Goal: Task Accomplishment & Management: Use online tool/utility

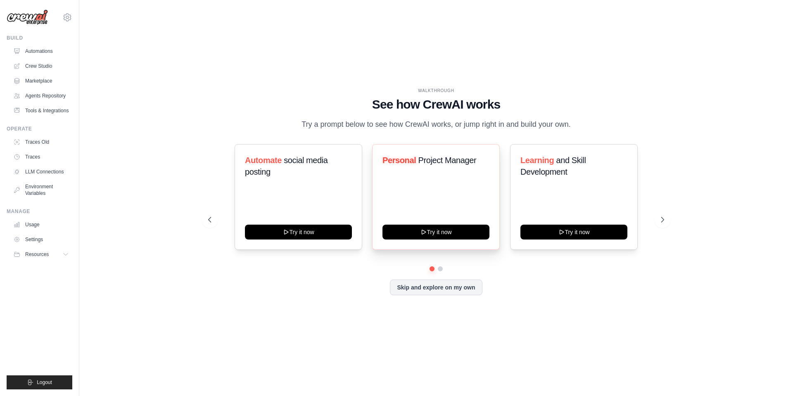
click at [490, 235] on div "Personal Project Manager Try it now" at bounding box center [436, 197] width 128 height 106
click at [456, 237] on button "Try it now" at bounding box center [435, 231] width 107 height 15
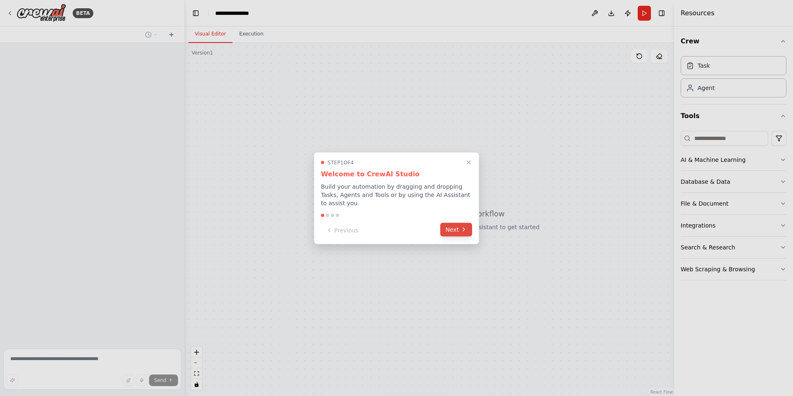
click at [465, 226] on icon at bounding box center [464, 229] width 7 height 7
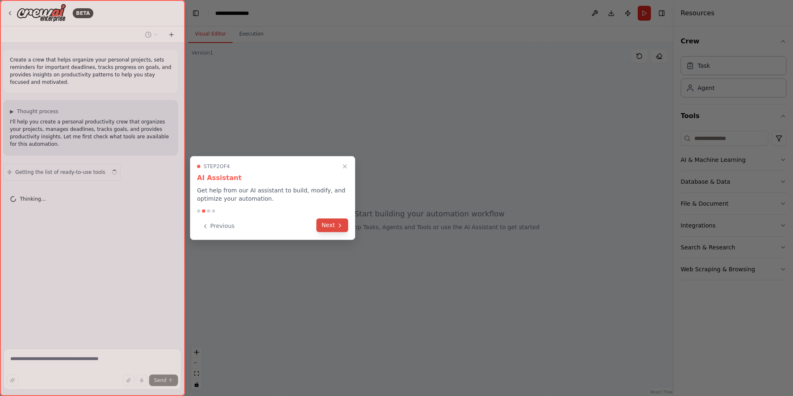
click at [333, 219] on button "Next" at bounding box center [332, 225] width 32 height 14
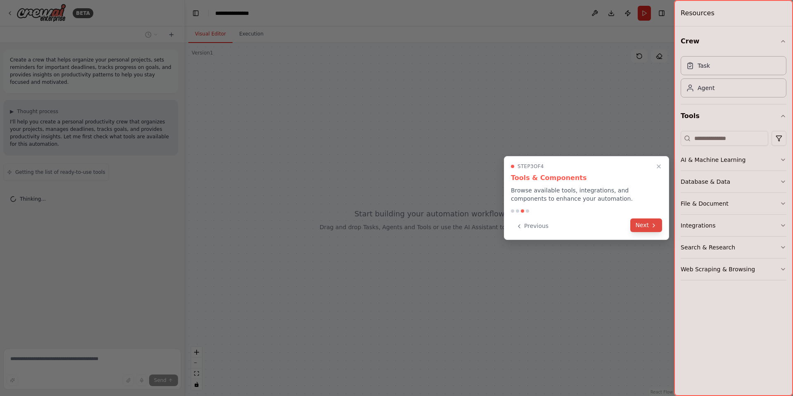
click at [649, 231] on button "Next" at bounding box center [646, 225] width 32 height 14
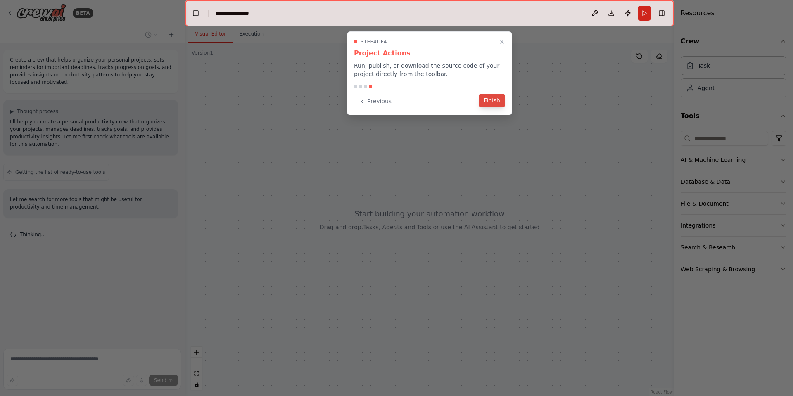
click at [492, 100] on button "Finish" at bounding box center [492, 101] width 26 height 14
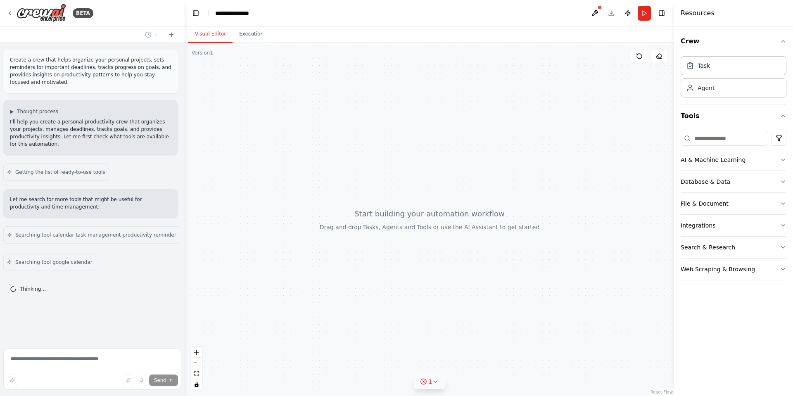
click at [435, 380] on icon at bounding box center [435, 381] width 7 height 7
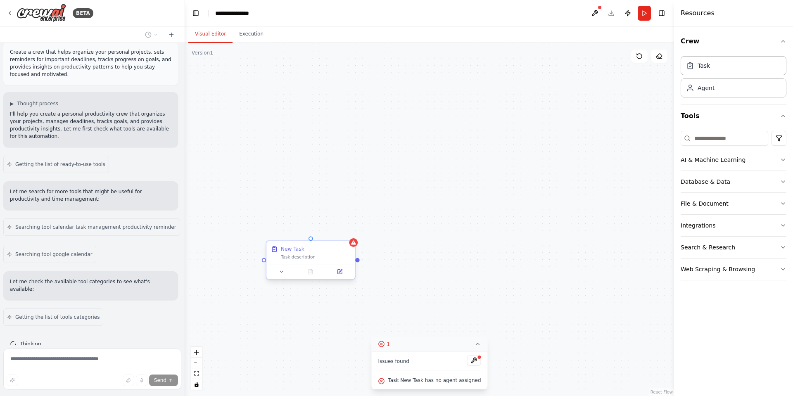
scroll to position [35, 0]
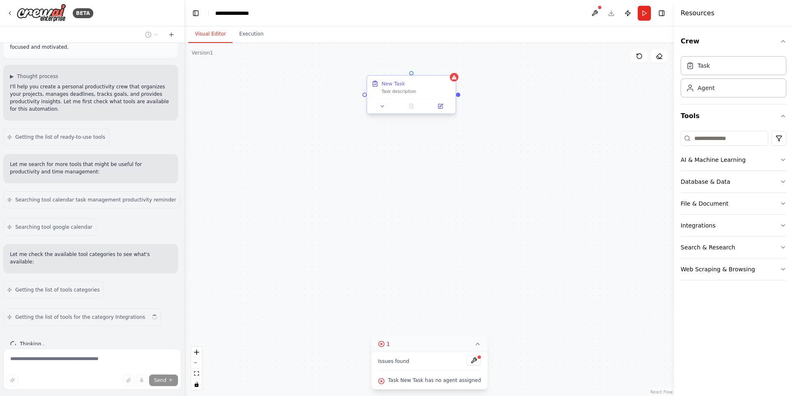
drag, startPoint x: 323, startPoint y: 258, endPoint x: 423, endPoint y: 93, distance: 192.7
click at [423, 93] on div "Task description" at bounding box center [417, 92] width 70 height 6
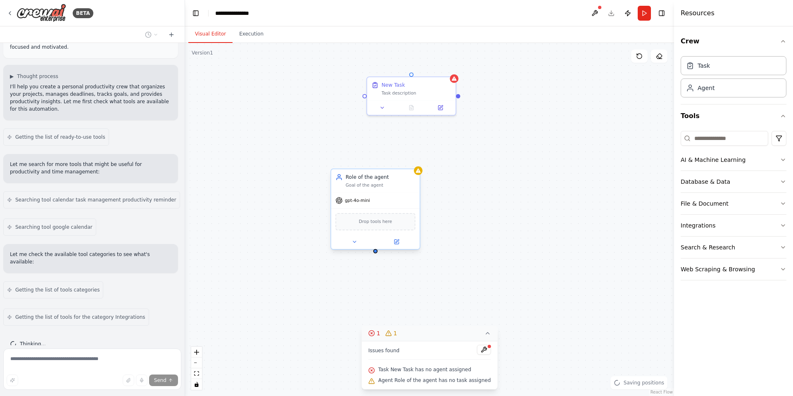
click at [374, 179] on div "Role of the agent" at bounding box center [381, 176] width 70 height 7
click at [380, 225] on span "Drop tools here" at bounding box center [375, 221] width 33 height 7
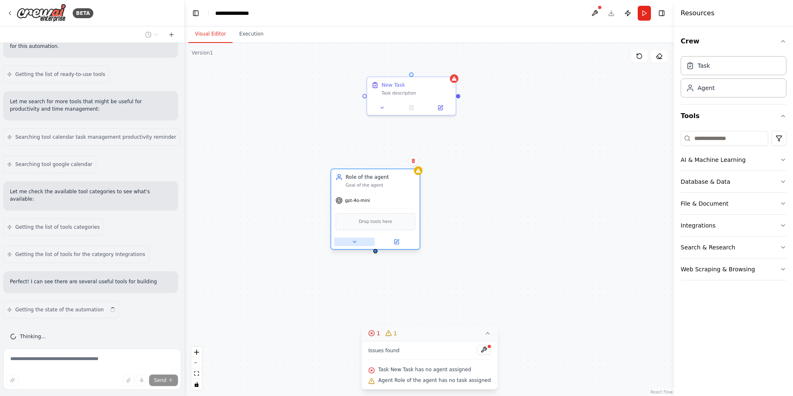
click at [359, 243] on button at bounding box center [354, 241] width 40 height 9
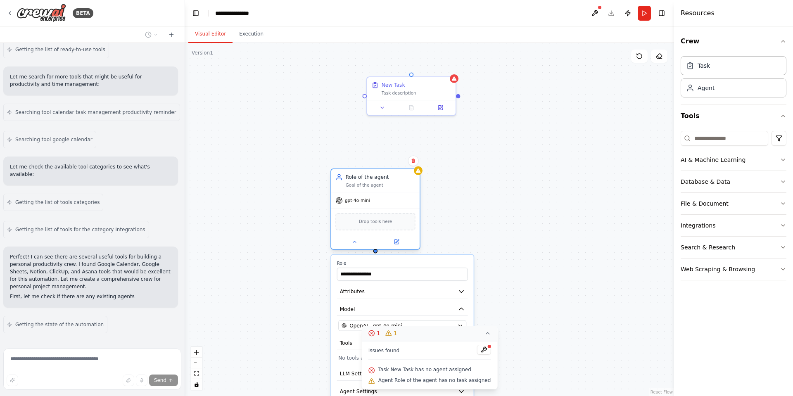
scroll to position [130, 0]
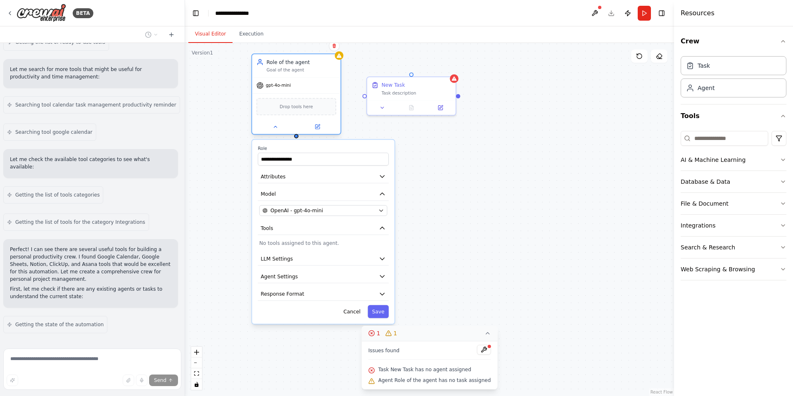
drag, startPoint x: 365, startPoint y: 180, endPoint x: 284, endPoint y: 66, distance: 139.8
click at [284, 66] on div "Role of the agent Goal of the agent" at bounding box center [301, 66] width 70 height 14
click at [302, 157] on input "**********" at bounding box center [323, 159] width 131 height 13
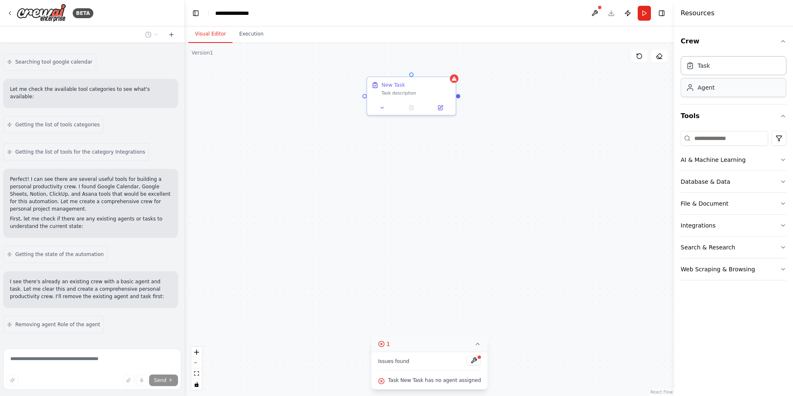
scroll to position [228, 0]
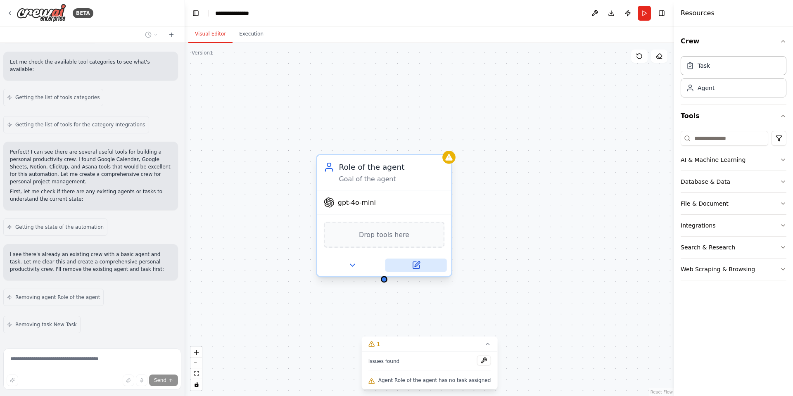
click at [412, 264] on icon at bounding box center [416, 265] width 9 height 9
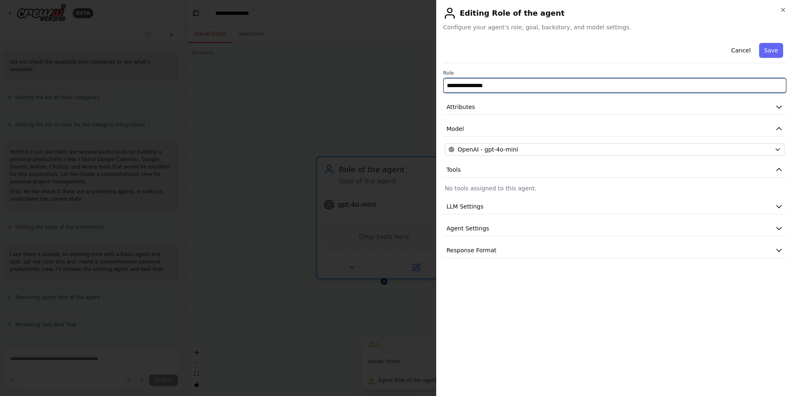
click at [499, 88] on input "**********" at bounding box center [614, 85] width 343 height 15
type input "**********"
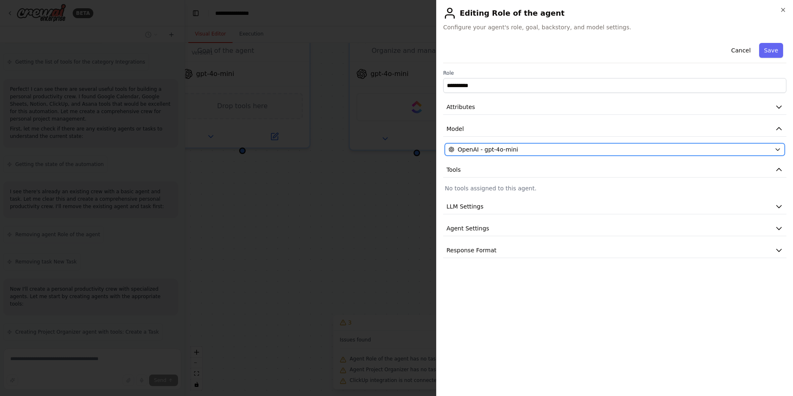
click at [517, 150] on div "OpenAI - gpt-4o-mini" at bounding box center [610, 149] width 323 height 8
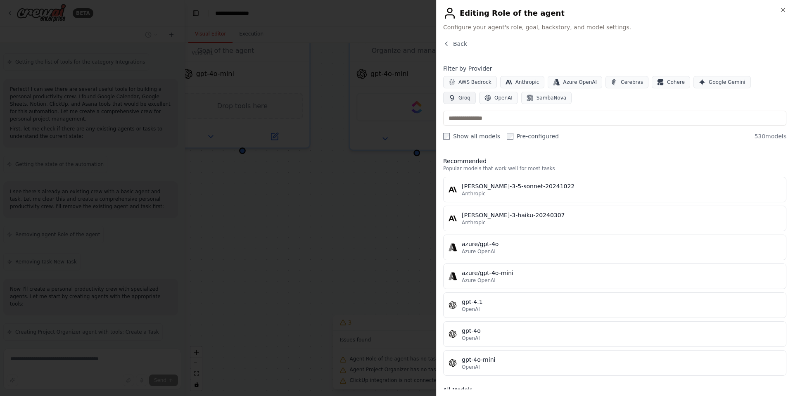
click at [470, 95] on span "Groq" at bounding box center [464, 98] width 12 height 7
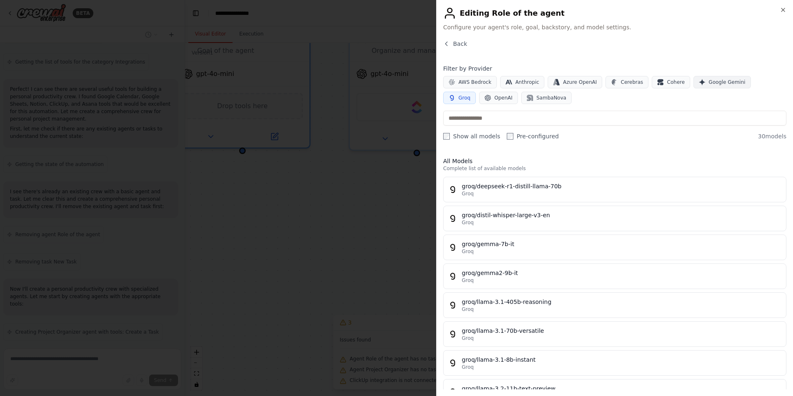
scroll to position [318, 0]
click at [469, 83] on span "AWS Bedrock" at bounding box center [474, 82] width 33 height 7
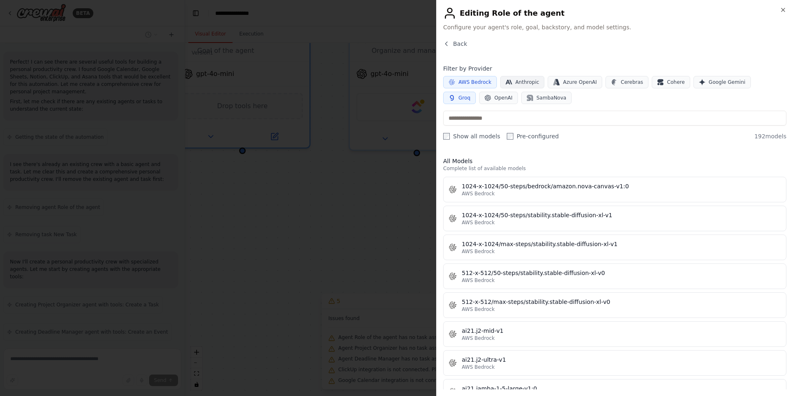
click at [518, 81] on span "Anthropic" at bounding box center [527, 82] width 24 height 7
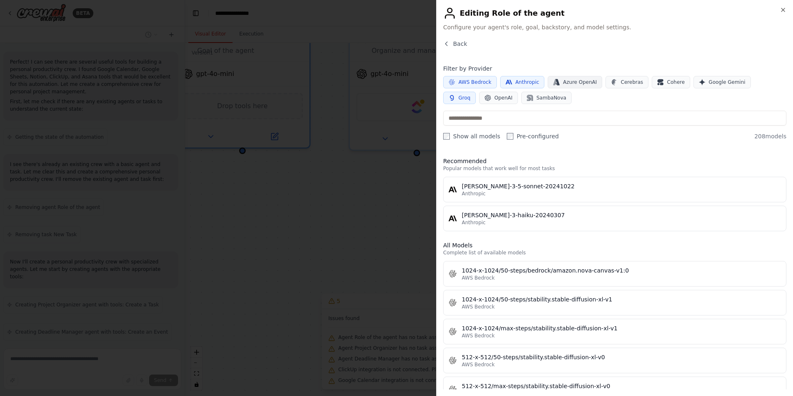
click at [563, 84] on span "Azure OpenAI" at bounding box center [580, 82] width 34 height 7
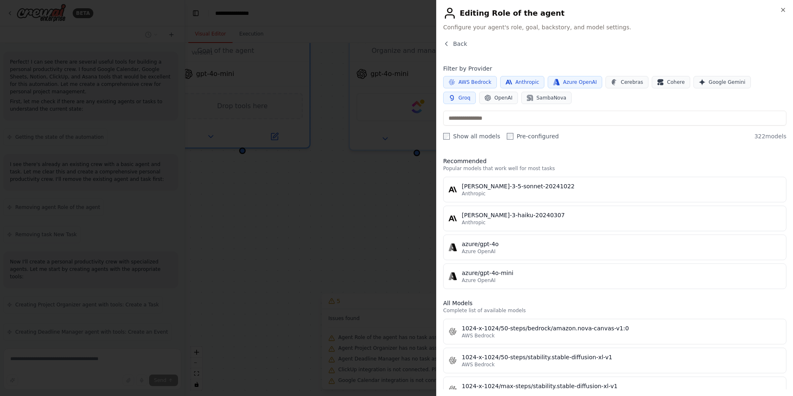
click at [573, 85] on button "Azure OpenAI" at bounding box center [575, 82] width 55 height 12
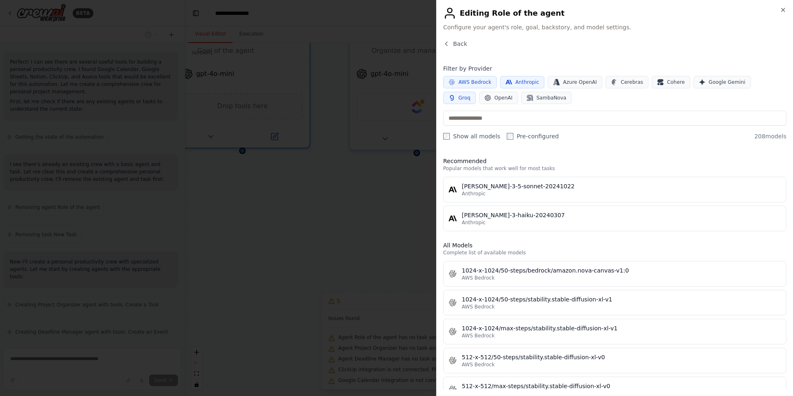
click at [509, 78] on button "Anthropic" at bounding box center [522, 82] width 45 height 12
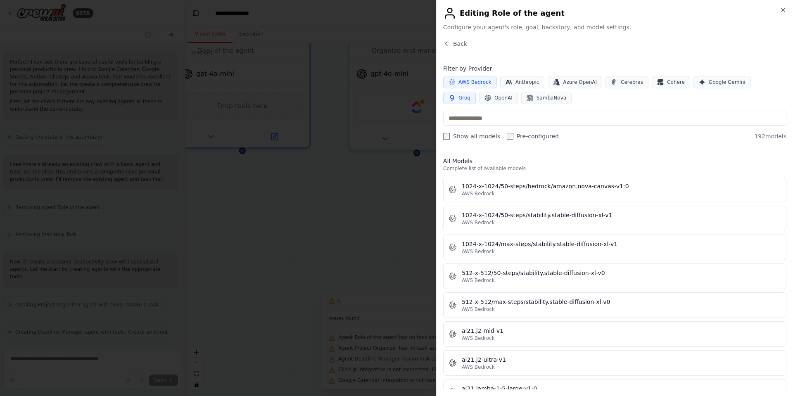
click at [470, 81] on span "AWS Bedrock" at bounding box center [474, 82] width 33 height 7
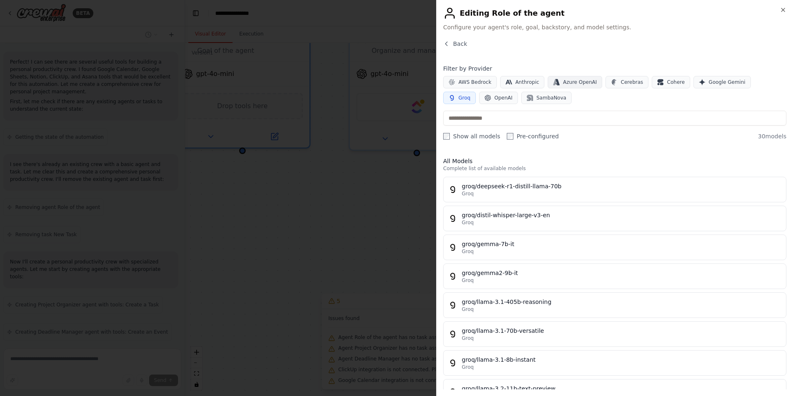
scroll to position [345, 0]
click at [568, 82] on span "Azure OpenAI" at bounding box center [580, 82] width 34 height 7
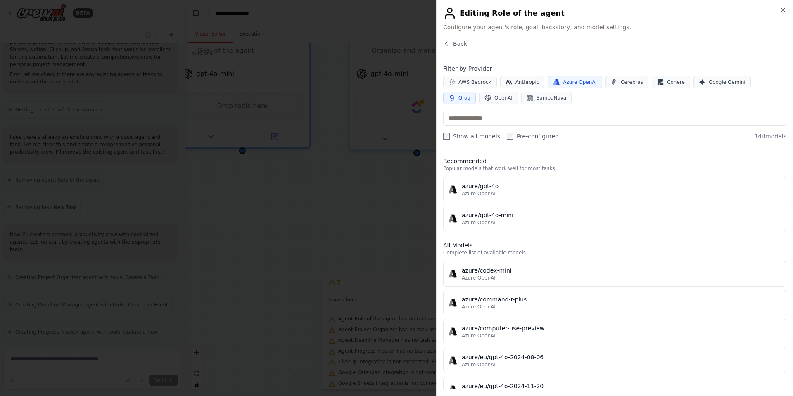
click at [568, 82] on span "Azure OpenAI" at bounding box center [580, 82] width 34 height 7
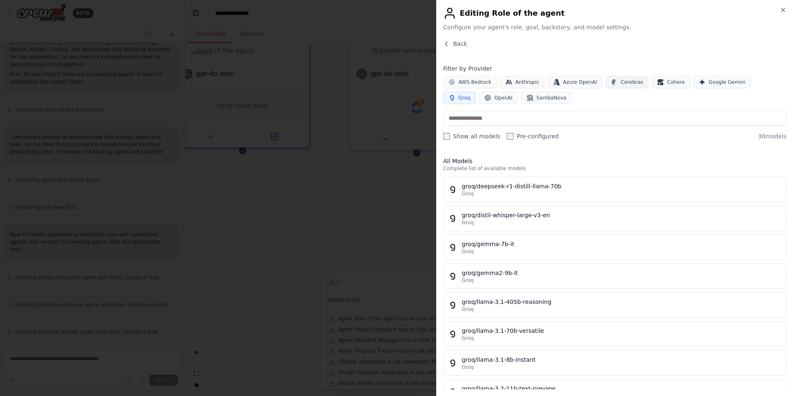
click at [621, 83] on span "Cerebras" at bounding box center [632, 82] width 22 height 7
click at [455, 95] on icon "button" at bounding box center [452, 98] width 7 height 7
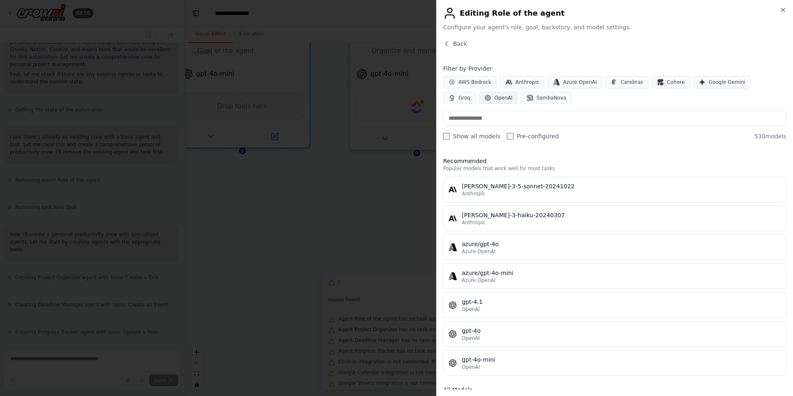
click at [494, 99] on span "OpenAI" at bounding box center [503, 98] width 18 height 7
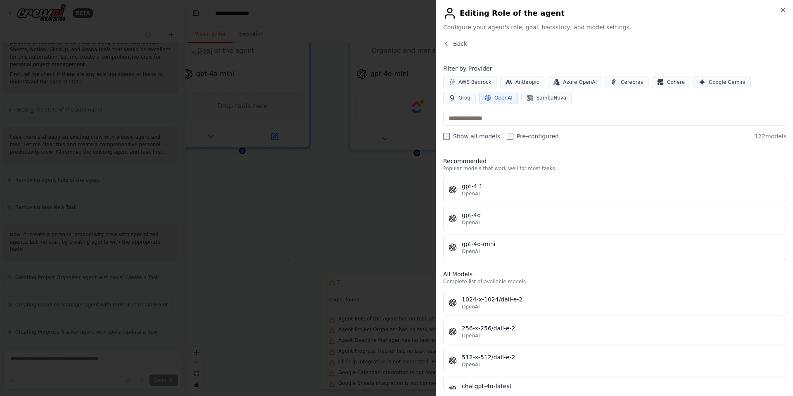
click at [494, 99] on span "OpenAI" at bounding box center [503, 98] width 18 height 7
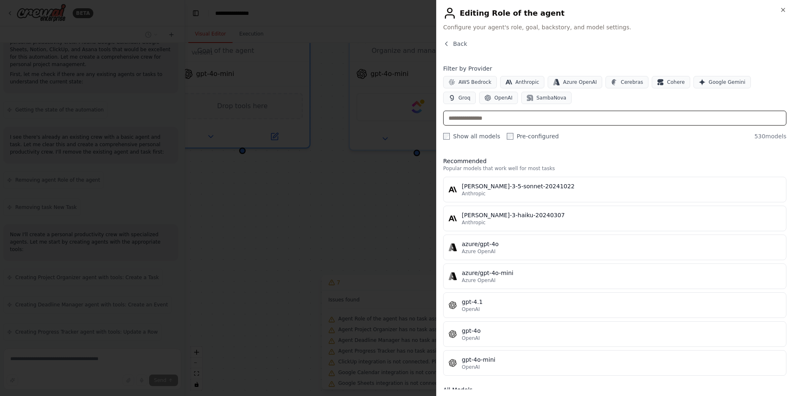
click at [483, 117] on input "text" at bounding box center [614, 118] width 343 height 15
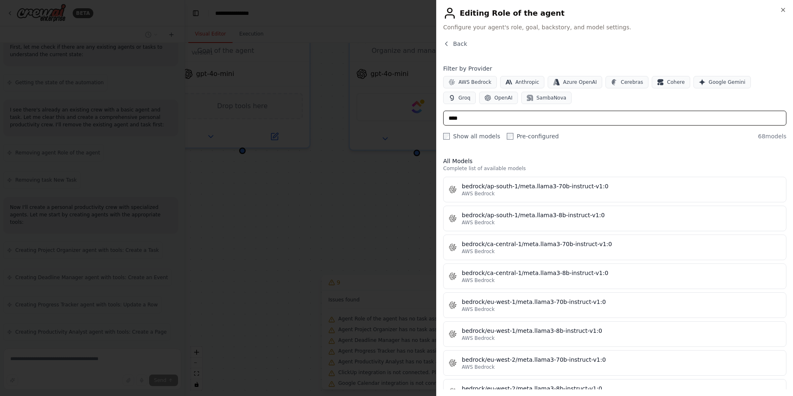
scroll to position [427, 0]
type input "*"
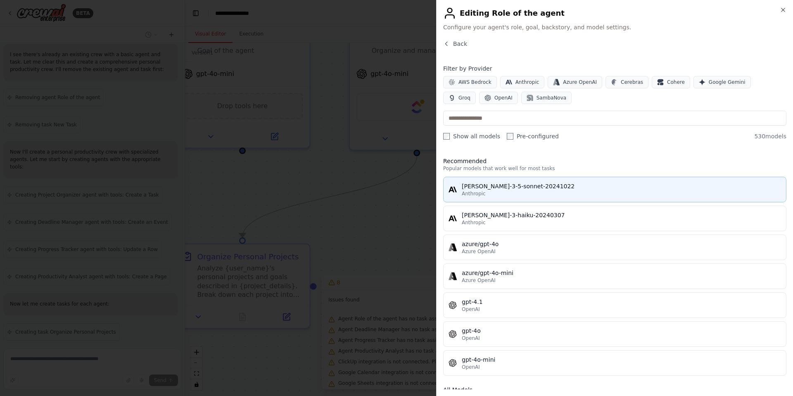
click at [533, 191] on div "Anthropic" at bounding box center [621, 193] width 319 height 7
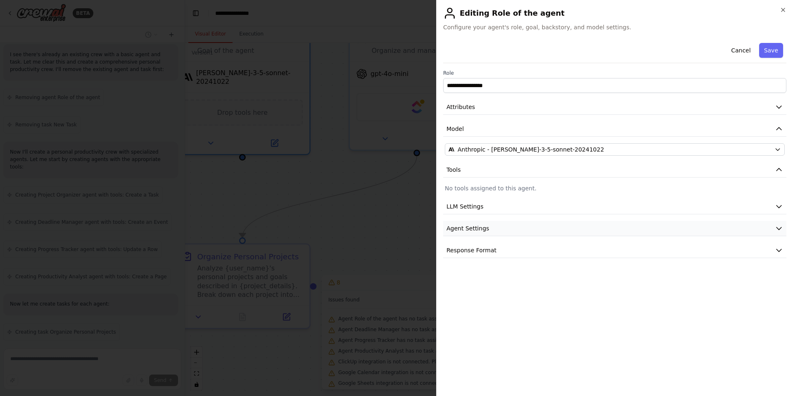
click at [534, 226] on button "Agent Settings" at bounding box center [614, 228] width 343 height 15
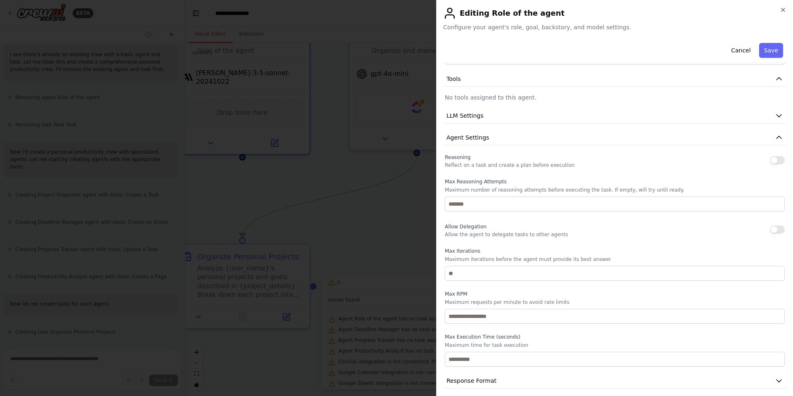
scroll to position [97, 0]
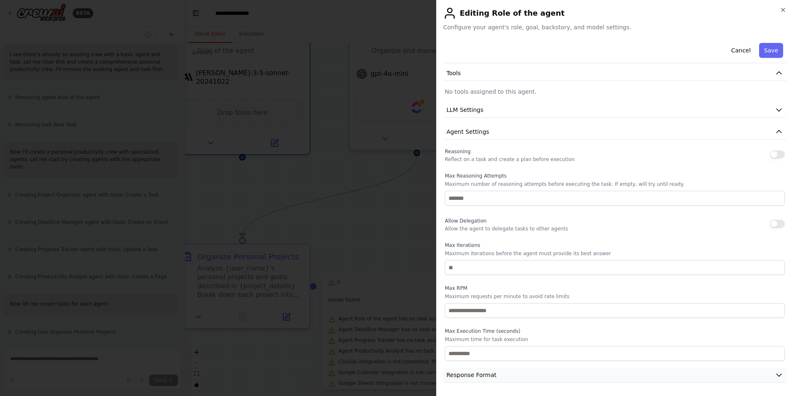
click at [551, 374] on button "Response Format" at bounding box center [614, 375] width 343 height 15
click at [551, 370] on button "Response Format" at bounding box center [614, 375] width 343 height 15
click at [767, 49] on button "Save" at bounding box center [771, 50] width 24 height 15
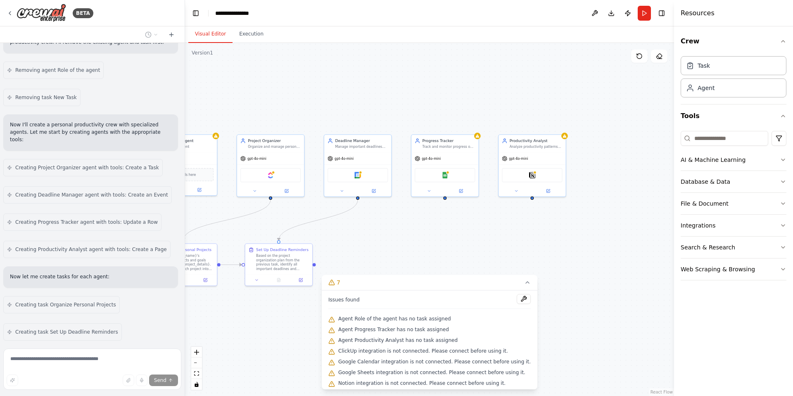
drag, startPoint x: 593, startPoint y: 218, endPoint x: 399, endPoint y: 247, distance: 195.5
click at [399, 247] on div ".deletable-edge-delete-btn { width: 20px; height: 20px; border: 0px solid #ffff…" at bounding box center [429, 219] width 489 height 353
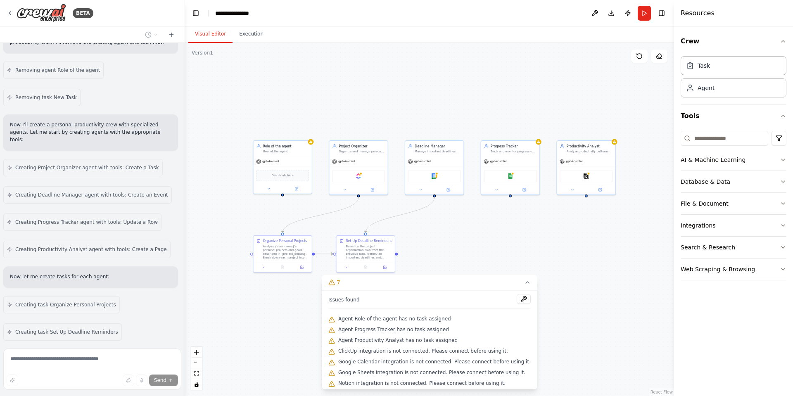
drag, startPoint x: 462, startPoint y: 243, endPoint x: 555, endPoint y: 233, distance: 93.5
click at [555, 233] on div ".deletable-edge-delete-btn { width: 20px; height: 20px; border: 0px solid #ffff…" at bounding box center [429, 219] width 489 height 353
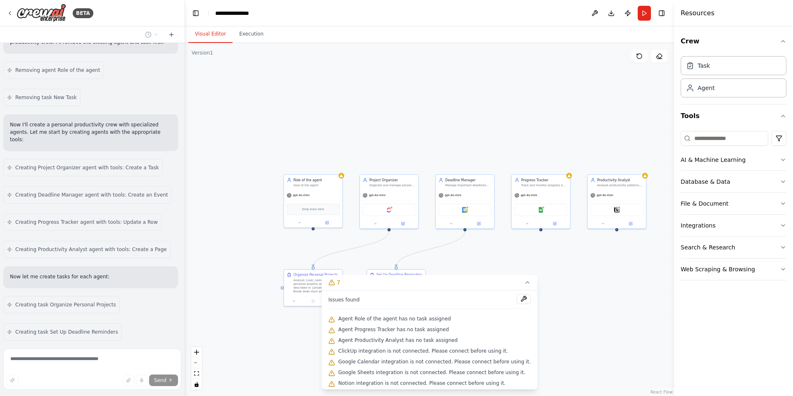
drag, startPoint x: 232, startPoint y: 91, endPoint x: 224, endPoint y: 97, distance: 9.7
click at [226, 99] on div ".deletable-edge-delete-btn { width: 20px; height: 20px; border: 0px solid #ffff…" at bounding box center [429, 219] width 489 height 353
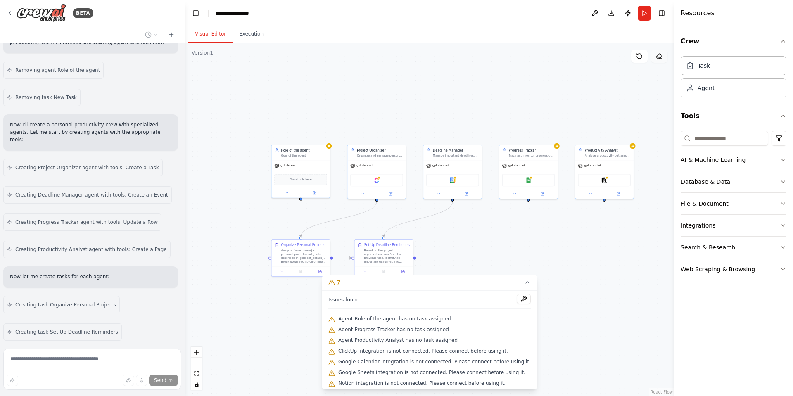
scroll to position [482, 0]
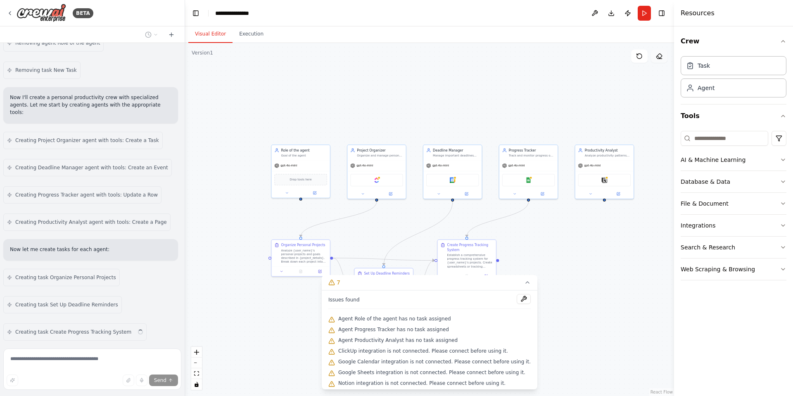
click at [659, 60] on button at bounding box center [659, 56] width 17 height 13
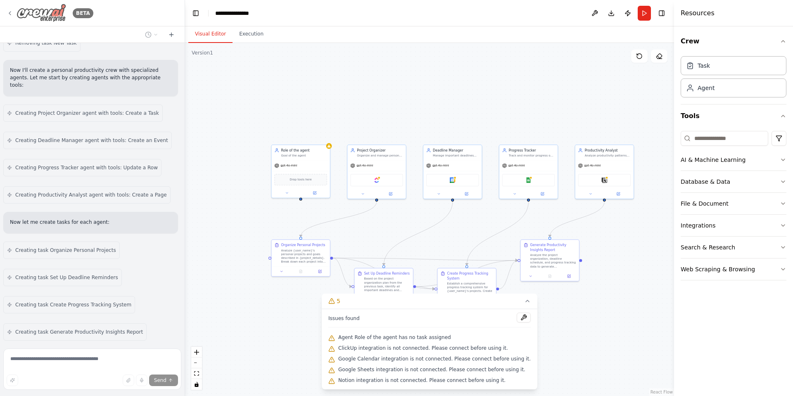
click at [16, 9] on div "BETA" at bounding box center [50, 13] width 87 height 19
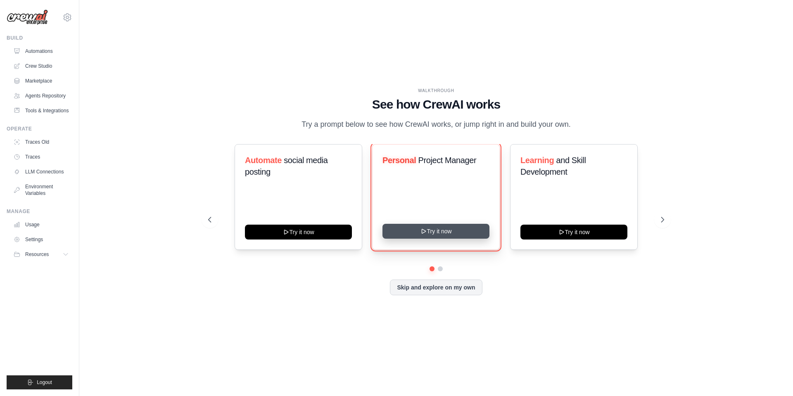
click at [445, 237] on button "Try it now" at bounding box center [435, 231] width 107 height 15
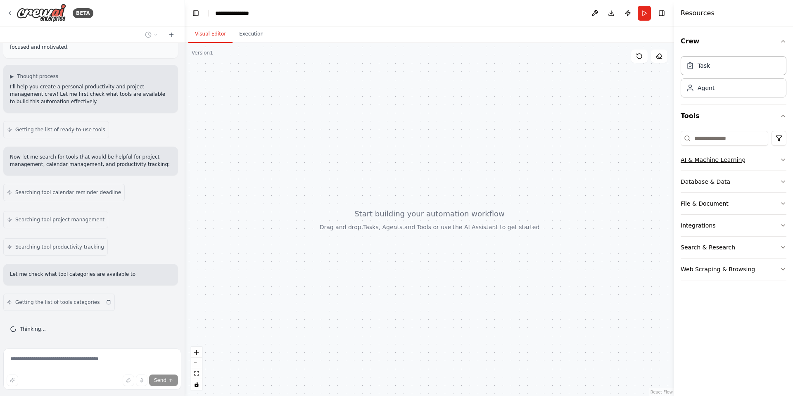
click at [710, 167] on button "AI & Machine Learning" at bounding box center [734, 159] width 106 height 21
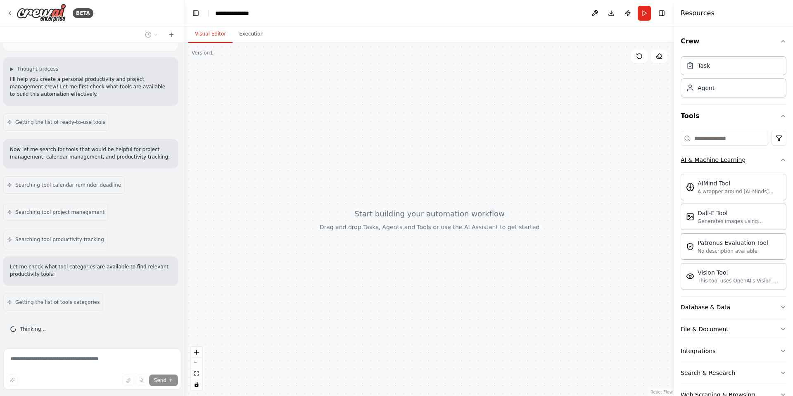
click at [710, 167] on button "AI & Machine Learning" at bounding box center [734, 159] width 106 height 21
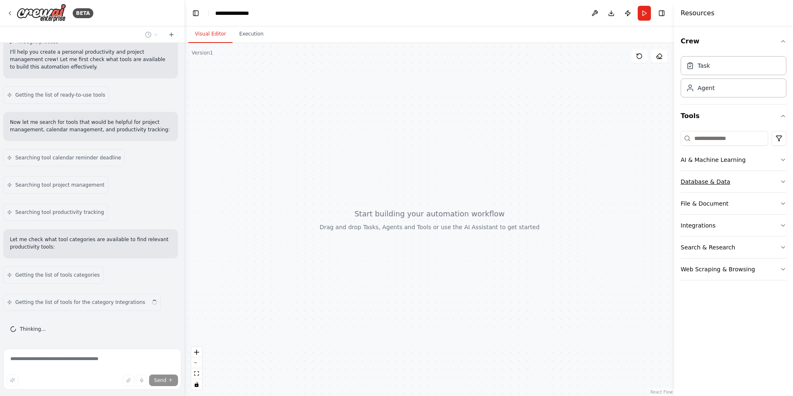
click at [705, 183] on div "Database & Data" at bounding box center [706, 182] width 50 height 8
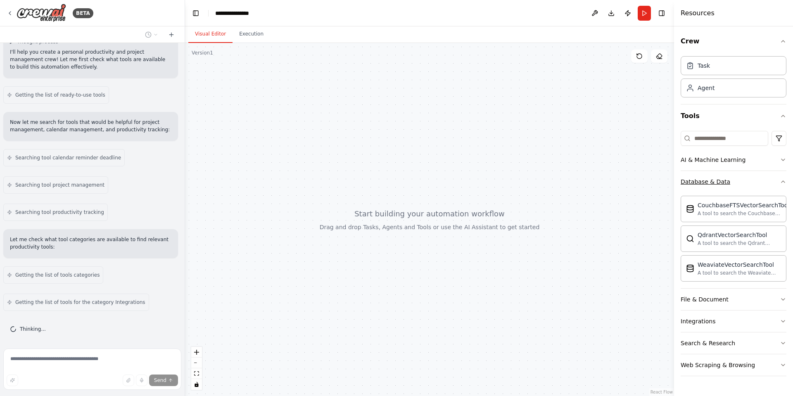
click at [705, 183] on div "Database & Data" at bounding box center [706, 182] width 50 height 8
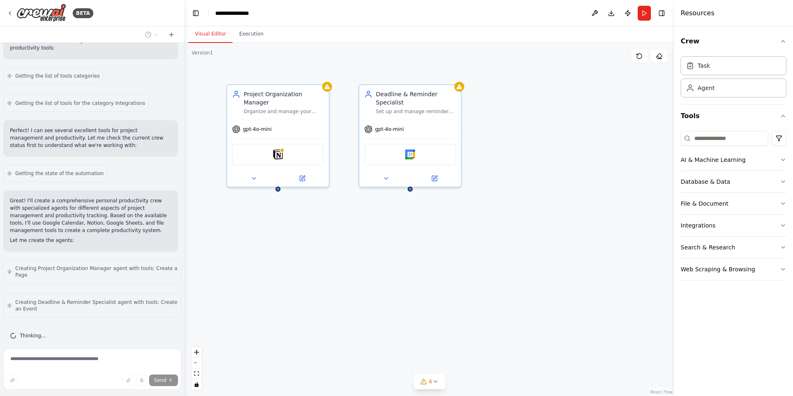
scroll to position [296, 0]
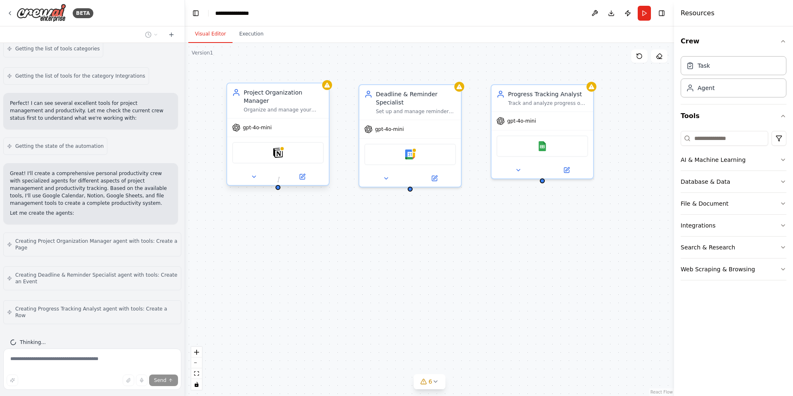
click at [279, 185] on div at bounding box center [277, 187] width 5 height 5
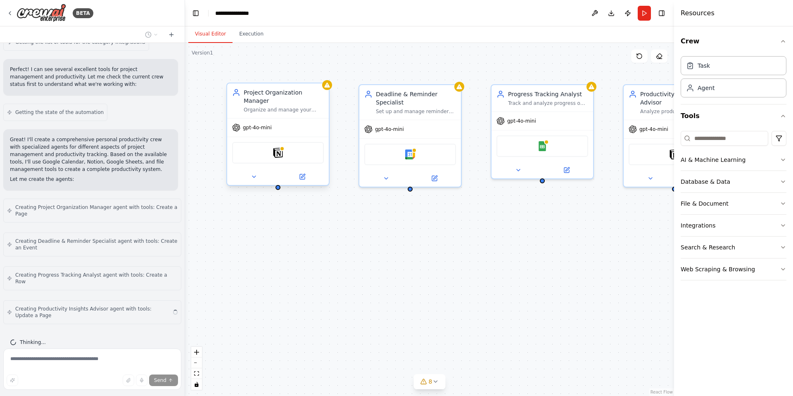
scroll to position [323, 0]
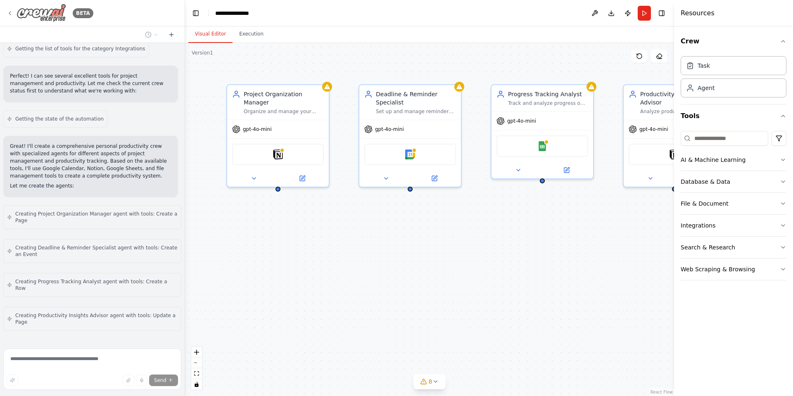
click at [14, 14] on div "BETA" at bounding box center [50, 13] width 87 height 19
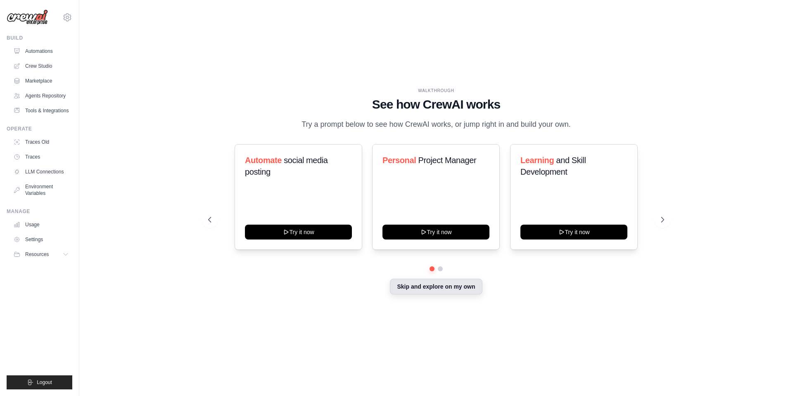
click at [441, 294] on button "Skip and explore on my own" at bounding box center [436, 287] width 92 height 16
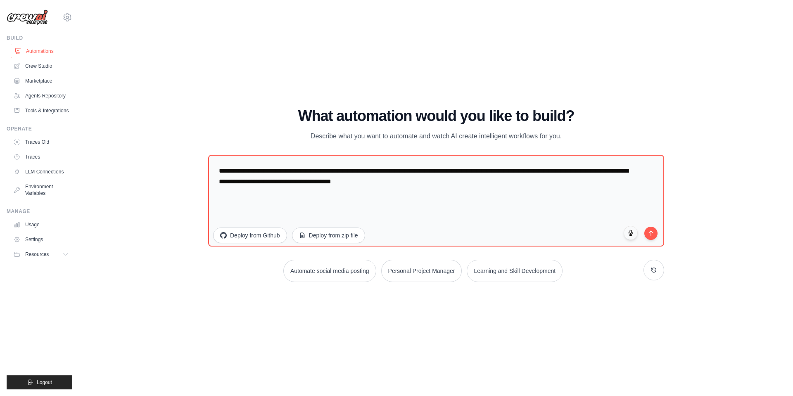
click at [44, 54] on link "Automations" at bounding box center [42, 51] width 62 height 13
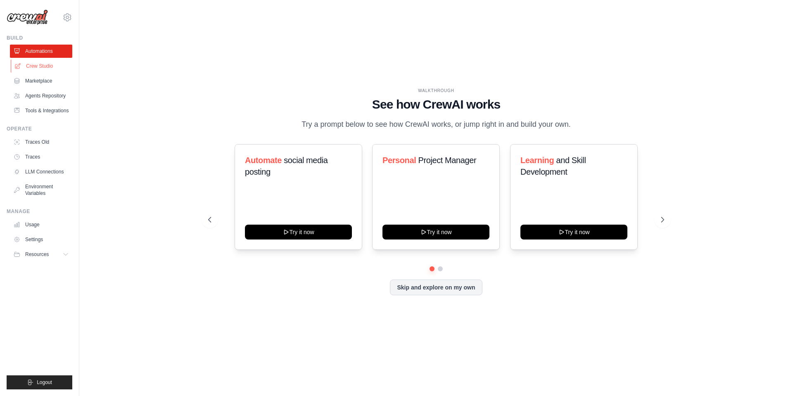
click at [41, 66] on link "Crew Studio" at bounding box center [42, 65] width 62 height 13
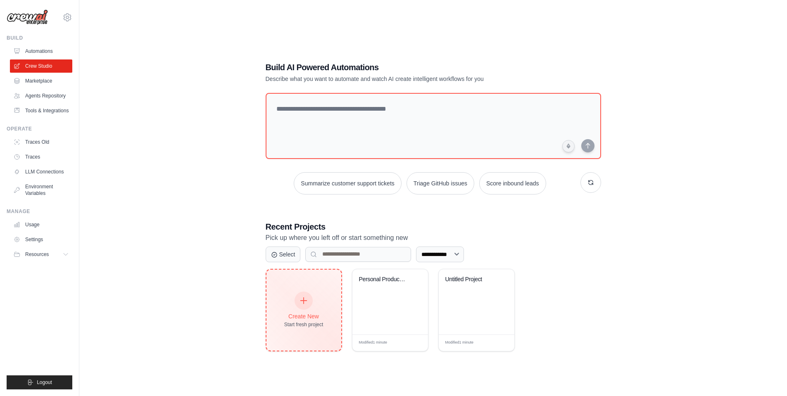
click at [310, 311] on div "Create New Start fresh project" at bounding box center [303, 310] width 39 height 36
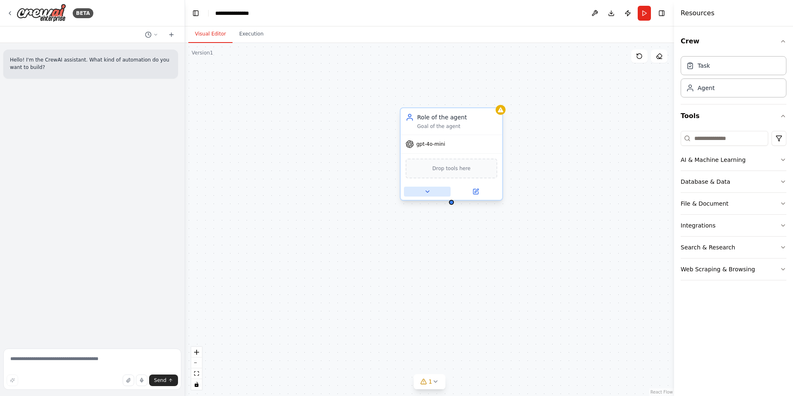
click at [435, 189] on button at bounding box center [427, 192] width 47 height 10
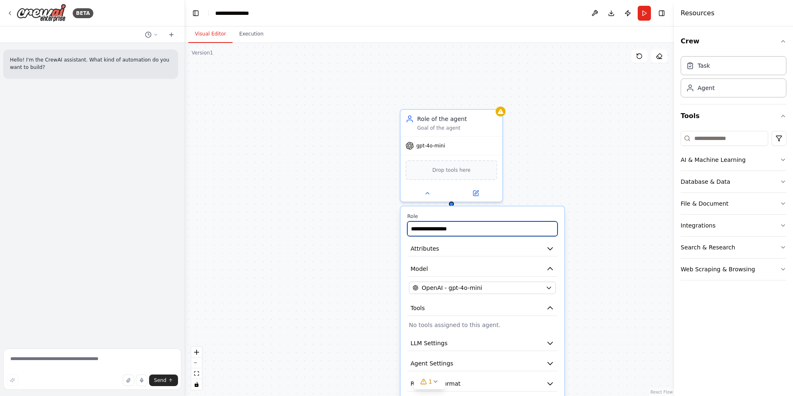
click at [468, 230] on input "**********" at bounding box center [482, 228] width 150 height 15
type input "**********"
click at [593, 185] on div "**********" at bounding box center [429, 219] width 489 height 353
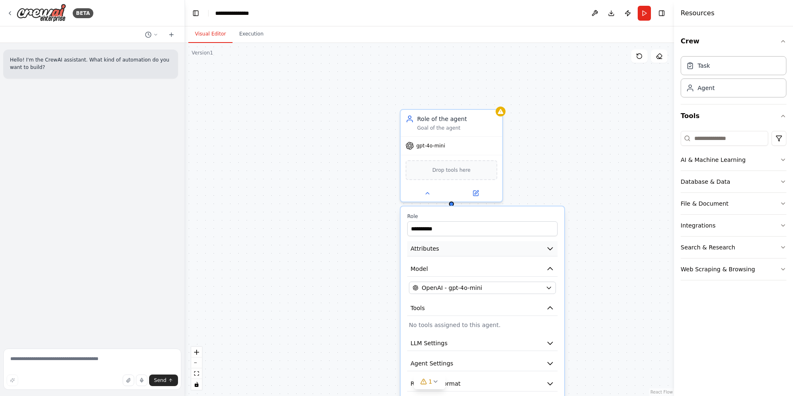
click at [528, 248] on button "Attributes" at bounding box center [482, 248] width 150 height 15
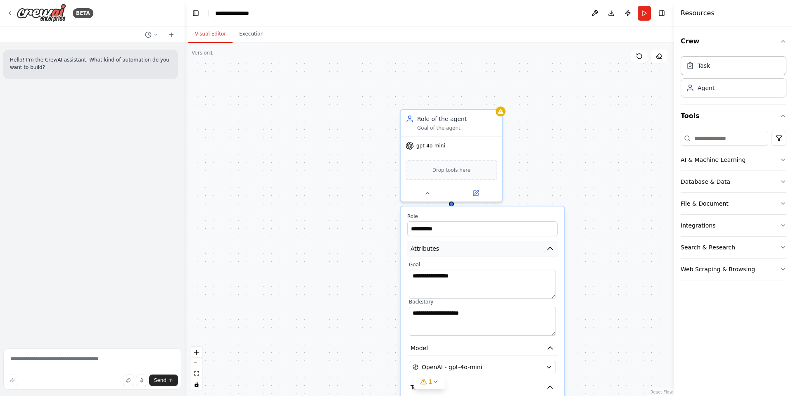
click at [528, 248] on button "Attributes" at bounding box center [482, 248] width 150 height 15
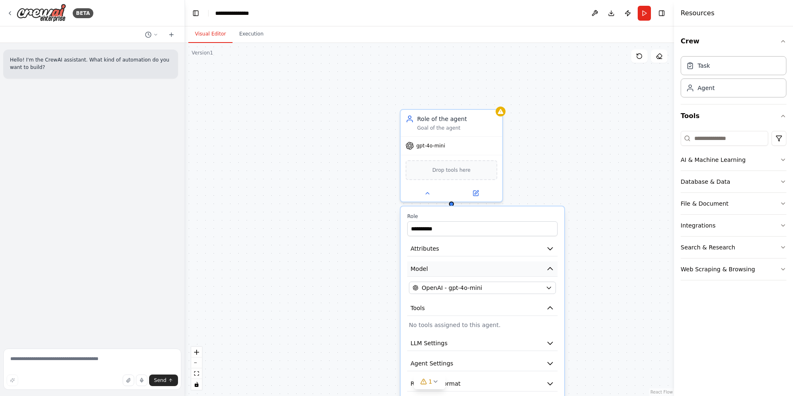
click at [528, 266] on button "Model" at bounding box center [482, 268] width 150 height 15
click at [513, 304] on p "No tools assigned to this agent." at bounding box center [482, 306] width 147 height 8
click at [509, 322] on button "LLM Settings" at bounding box center [482, 324] width 150 height 15
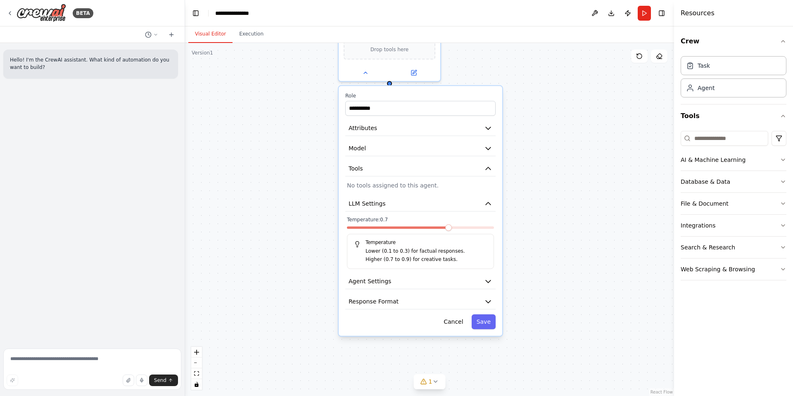
drag, startPoint x: 584, startPoint y: 273, endPoint x: 525, endPoint y: 164, distance: 123.8
click at [525, 164] on div "**********" at bounding box center [429, 219] width 489 height 353
click at [470, 207] on button "LLM Settings" at bounding box center [420, 203] width 150 height 15
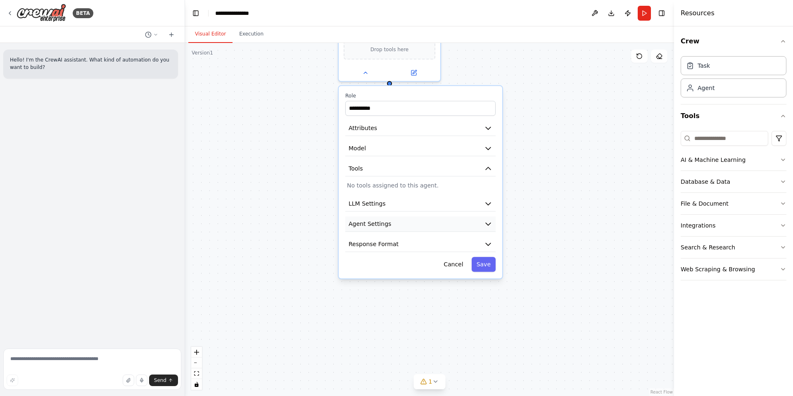
click at [458, 216] on button "Agent Settings" at bounding box center [420, 223] width 150 height 15
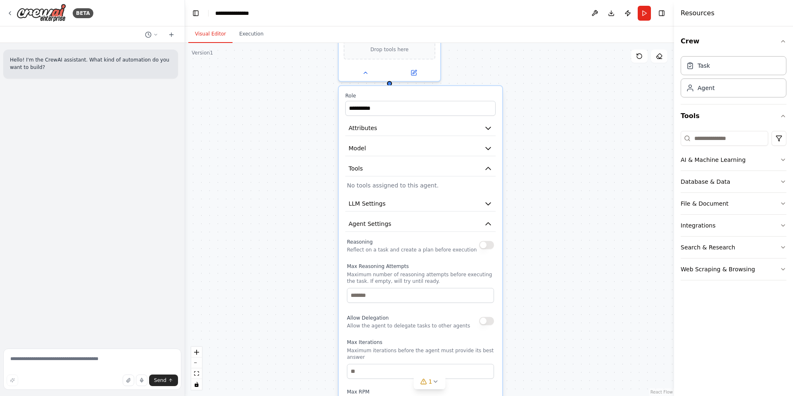
click at [490, 242] on button "button" at bounding box center [486, 245] width 15 height 8
click at [484, 222] on icon "button" at bounding box center [488, 224] width 8 height 8
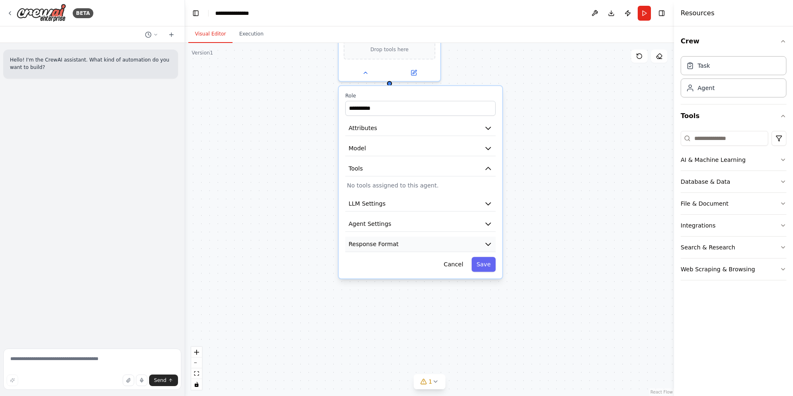
click at [475, 237] on button "Response Format" at bounding box center [420, 244] width 150 height 15
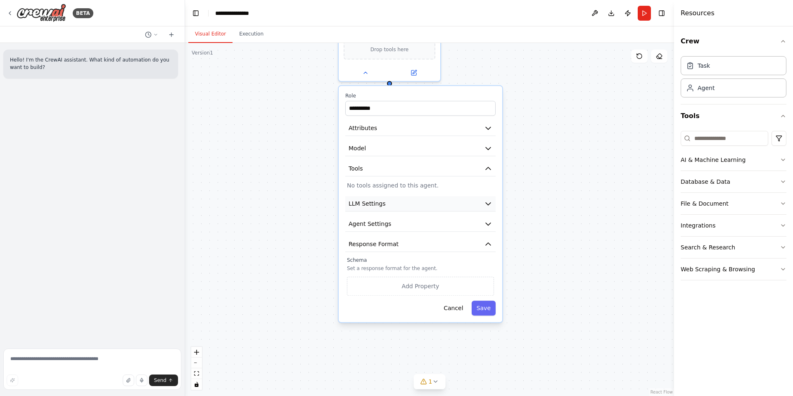
click at [433, 203] on button "LLM Settings" at bounding box center [420, 203] width 150 height 15
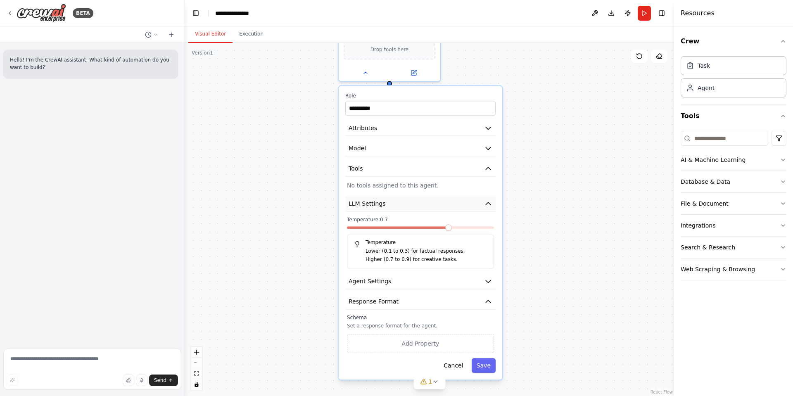
click at [433, 203] on button "LLM Settings" at bounding box center [420, 203] width 150 height 15
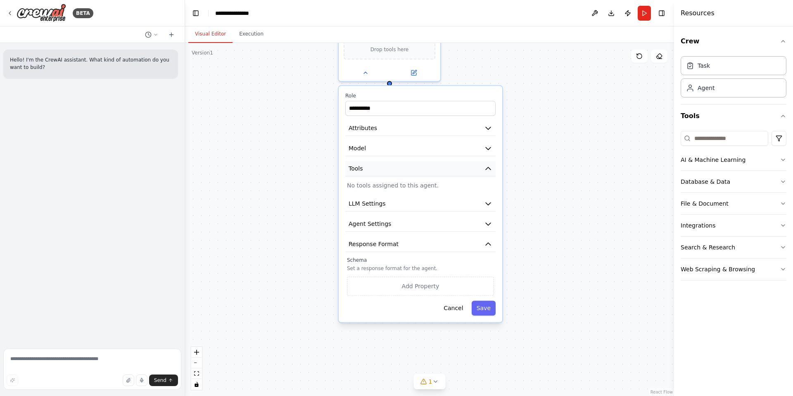
click at [430, 163] on button "Tools" at bounding box center [420, 168] width 150 height 15
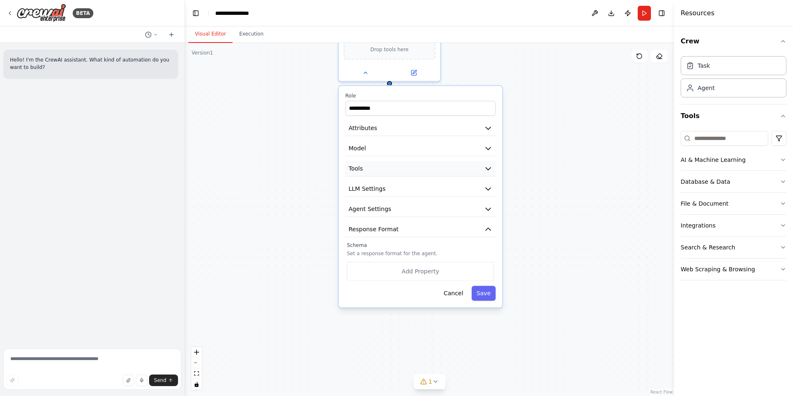
click at [430, 163] on button "Tools" at bounding box center [420, 168] width 150 height 15
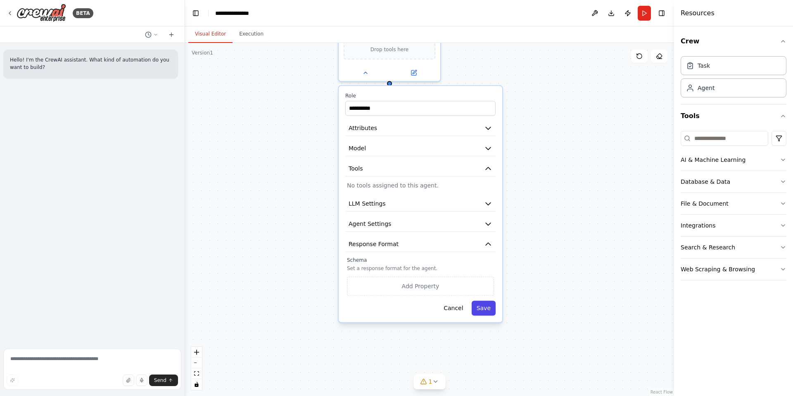
click at [488, 306] on button "Save" at bounding box center [484, 308] width 24 height 15
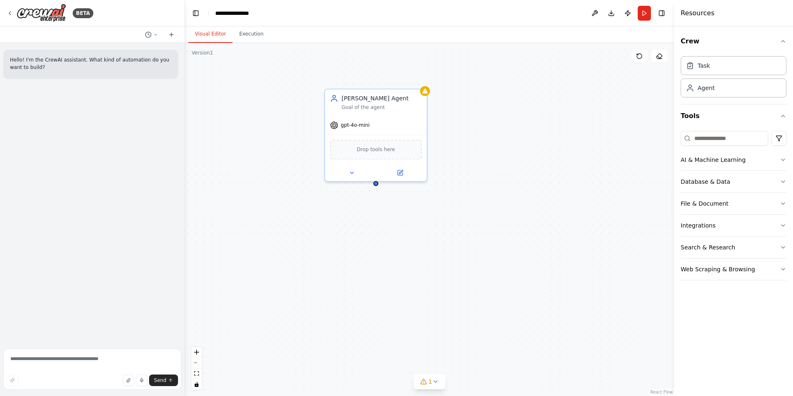
drag, startPoint x: 464, startPoint y: 162, endPoint x: 448, endPoint y: 264, distance: 103.8
click at [448, 264] on div "Nina Agent Goal of the agent gpt-4o-mini Drop tools here" at bounding box center [429, 219] width 489 height 353
click at [761, 164] on button "AI & Machine Learning" at bounding box center [734, 159] width 106 height 21
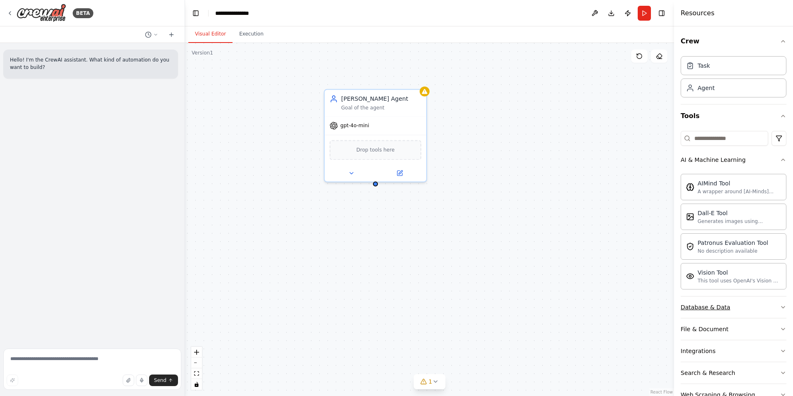
click at [732, 311] on button "Database & Data" at bounding box center [734, 307] width 106 height 21
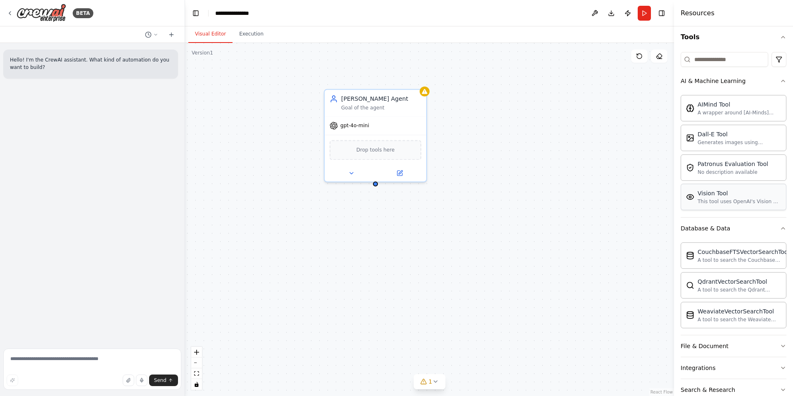
scroll to position [119, 0]
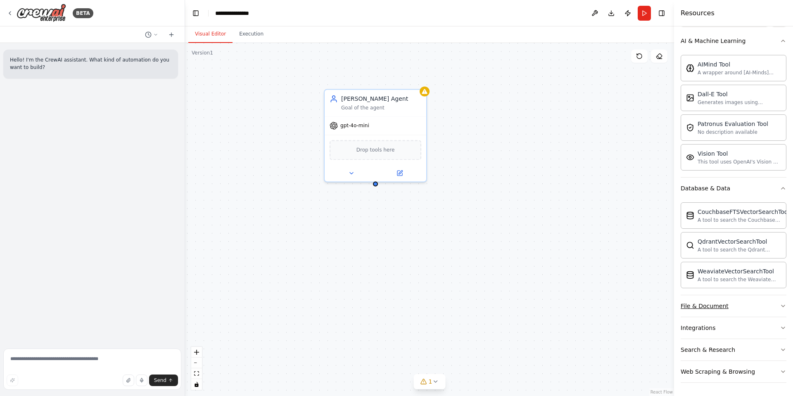
click at [731, 306] on button "File & Document" at bounding box center [734, 305] width 106 height 21
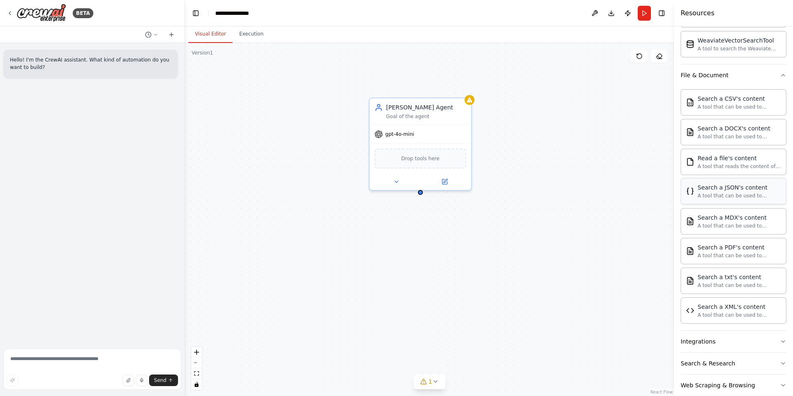
scroll to position [363, 0]
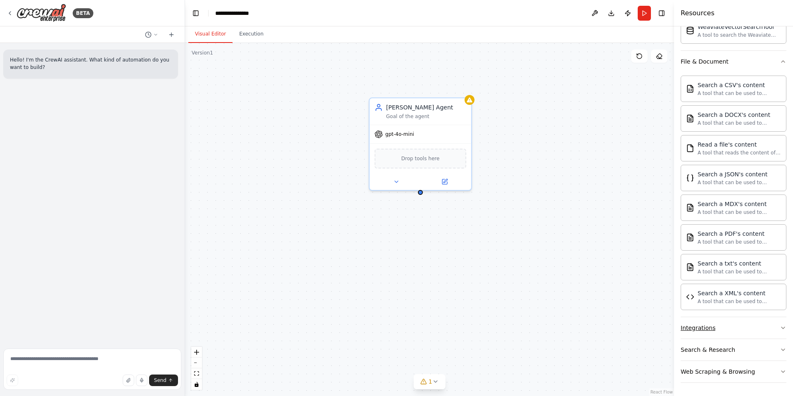
click at [741, 331] on button "Integrations" at bounding box center [734, 327] width 106 height 21
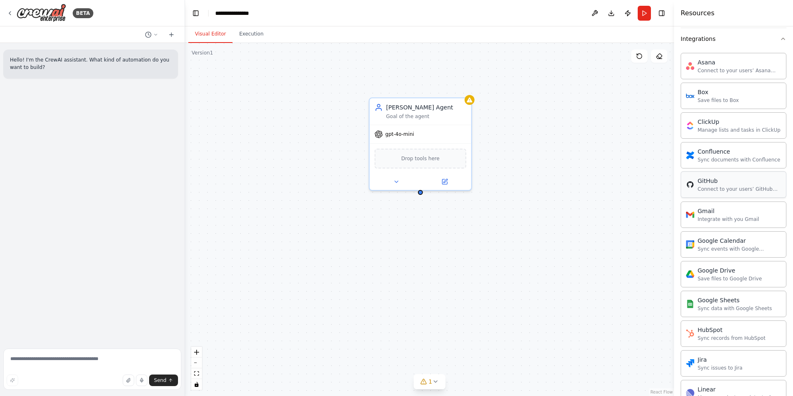
scroll to position [694, 0]
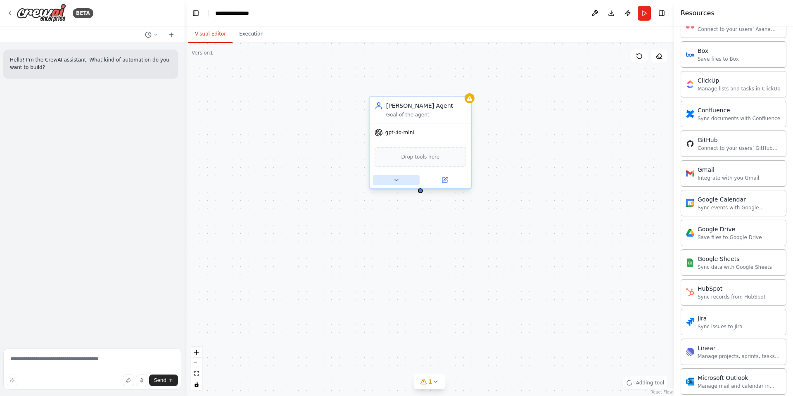
click at [395, 179] on icon at bounding box center [395, 180] width 3 height 2
click at [395, 179] on icon at bounding box center [396, 180] width 7 height 7
click at [417, 155] on img at bounding box center [421, 158] width 10 height 10
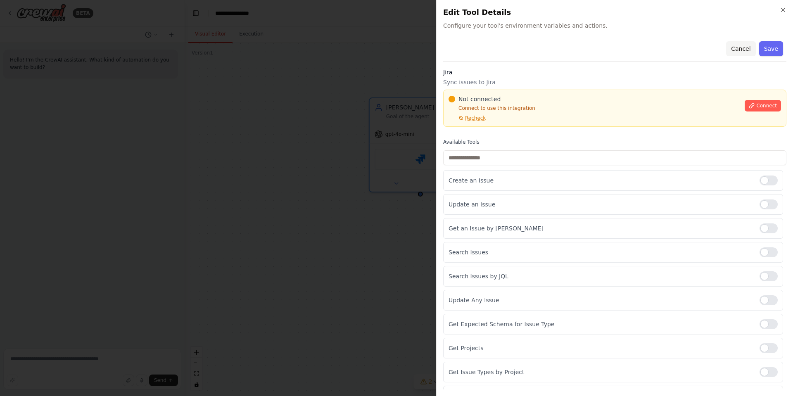
click at [736, 49] on button "Cancel" at bounding box center [740, 48] width 29 height 15
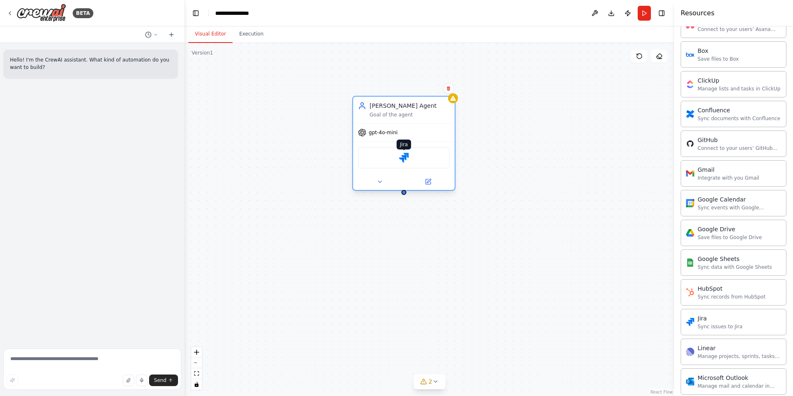
drag, startPoint x: 416, startPoint y: 157, endPoint x: 391, endPoint y: 154, distance: 25.3
click at [399, 154] on img at bounding box center [404, 158] width 10 height 10
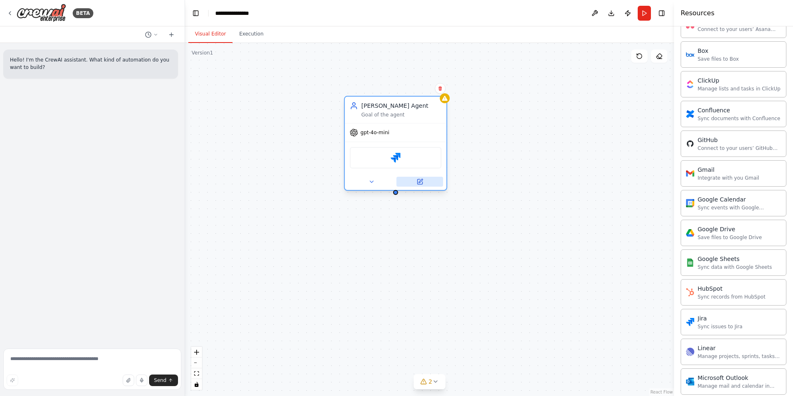
click at [419, 180] on icon at bounding box center [419, 181] width 5 height 5
click at [422, 181] on icon at bounding box center [419, 181] width 7 height 7
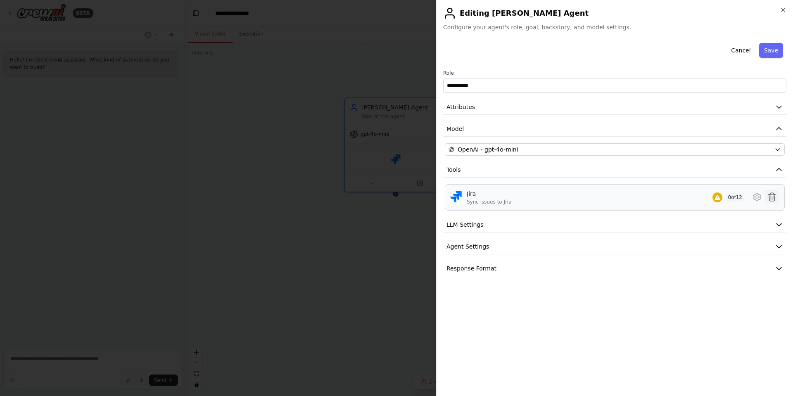
click at [769, 197] on icon at bounding box center [772, 197] width 10 height 10
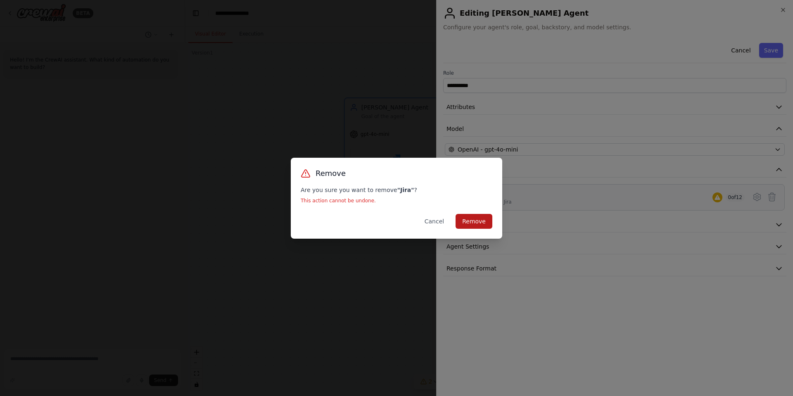
click at [473, 217] on button "Remove" at bounding box center [474, 221] width 37 height 15
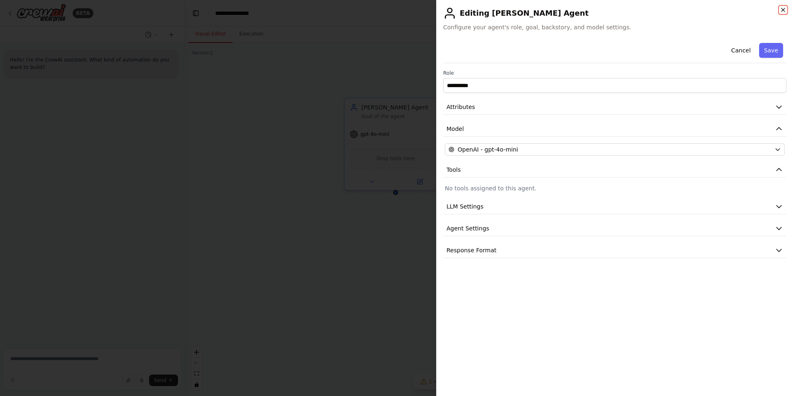
click at [781, 12] on icon "button" at bounding box center [783, 10] width 7 height 7
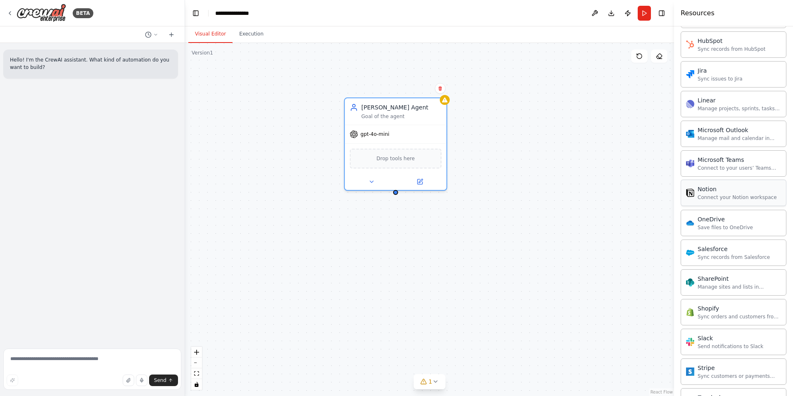
scroll to position [1024, 0]
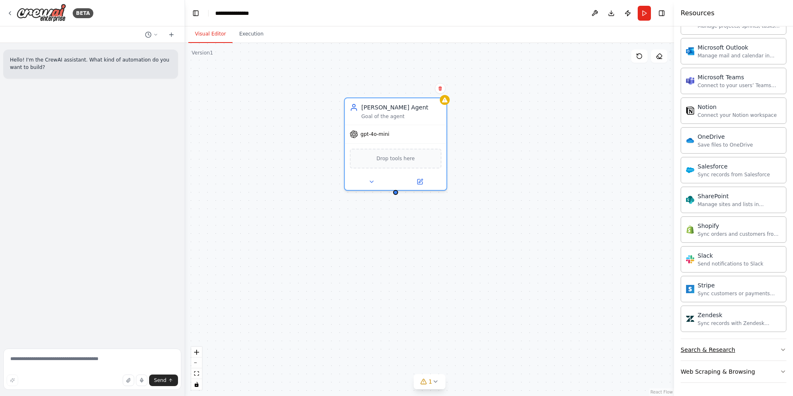
click at [728, 352] on div "Search & Research" at bounding box center [708, 350] width 55 height 8
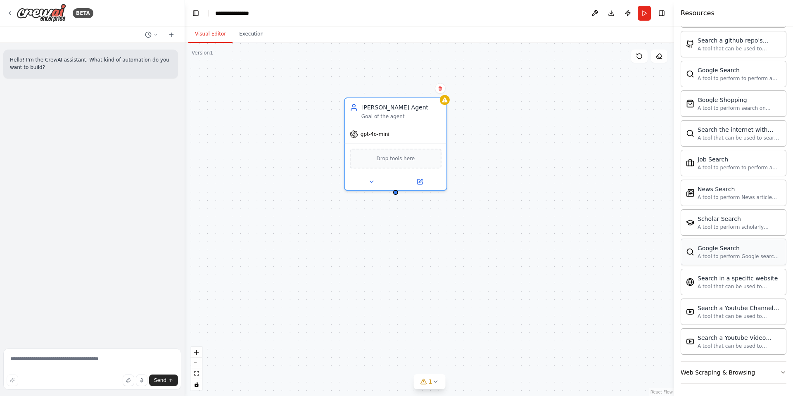
scroll to position [1447, 0]
click at [727, 374] on div "Web Scraping & Browsing" at bounding box center [718, 372] width 74 height 8
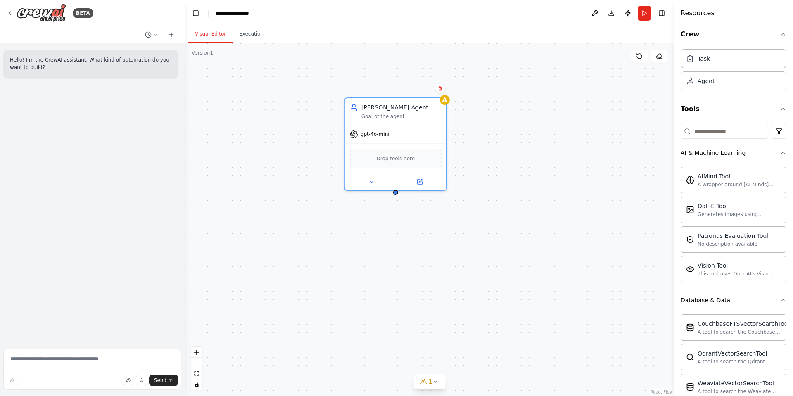
scroll to position [0, 0]
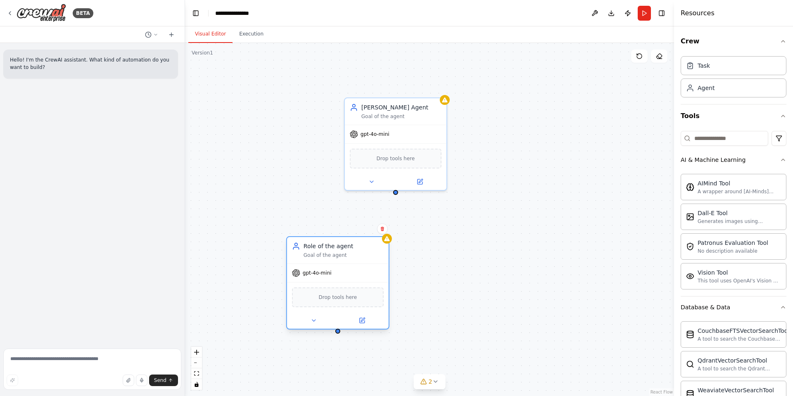
drag, startPoint x: 347, startPoint y: 256, endPoint x: 309, endPoint y: 242, distance: 40.2
click at [309, 242] on div "Role of the agent Goal of the agent" at bounding box center [344, 250] width 80 height 17
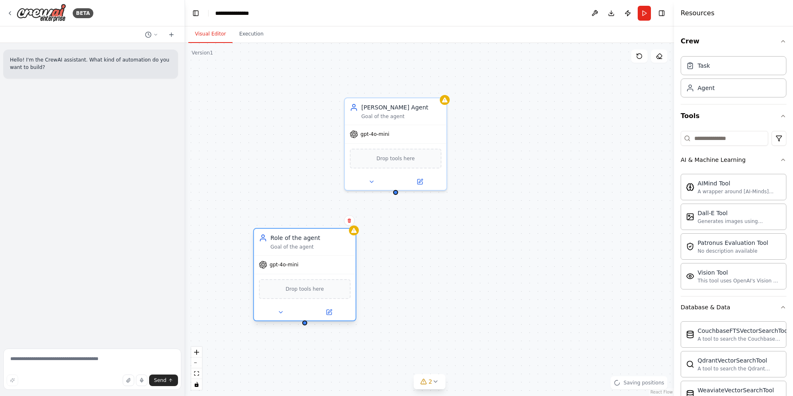
click at [319, 240] on div "Role of the agent" at bounding box center [311, 238] width 80 height 8
drag, startPoint x: 319, startPoint y: 240, endPoint x: 299, endPoint y: 240, distance: 20.2
click at [299, 240] on div "Role of the agent" at bounding box center [311, 238] width 80 height 8
click at [327, 313] on icon at bounding box center [328, 312] width 5 height 5
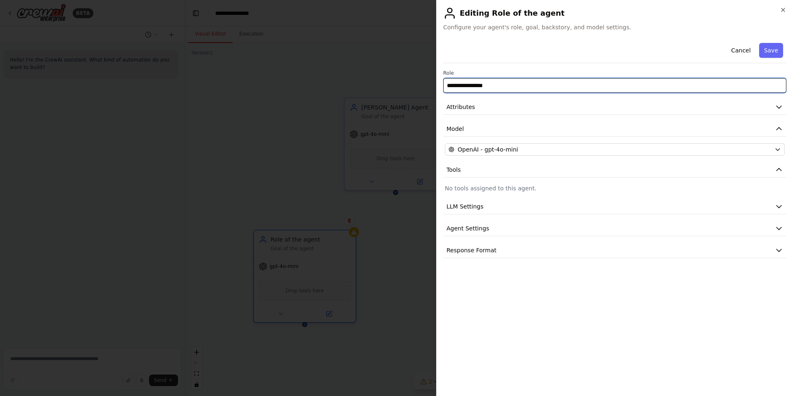
click at [529, 82] on input "**********" at bounding box center [614, 85] width 343 height 15
type input "**********"
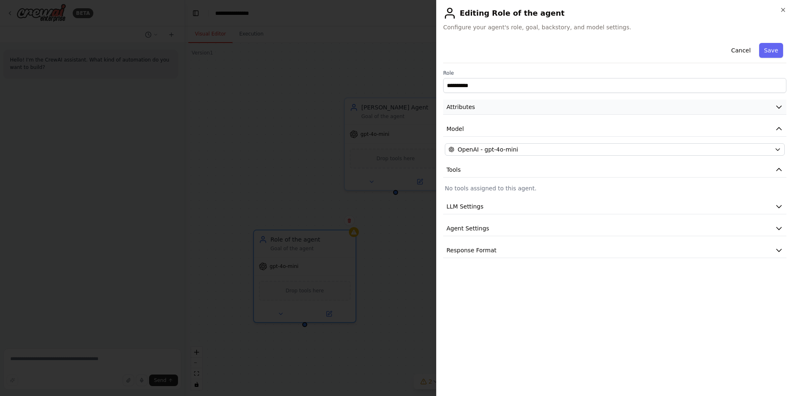
click at [520, 108] on button "Attributes" at bounding box center [614, 107] width 343 height 15
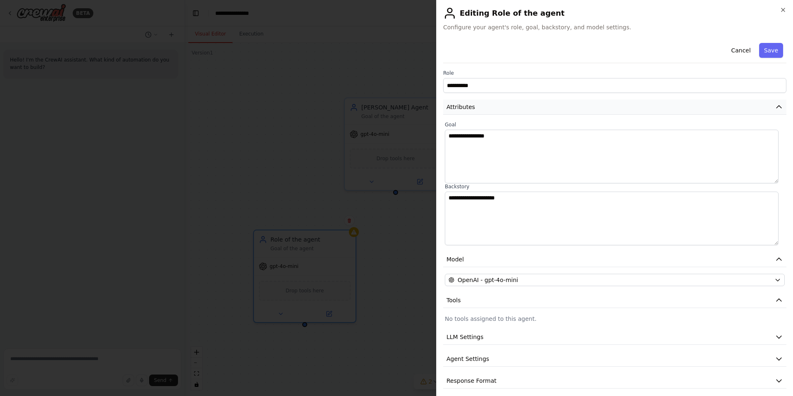
click at [520, 108] on button "Attributes" at bounding box center [614, 107] width 343 height 15
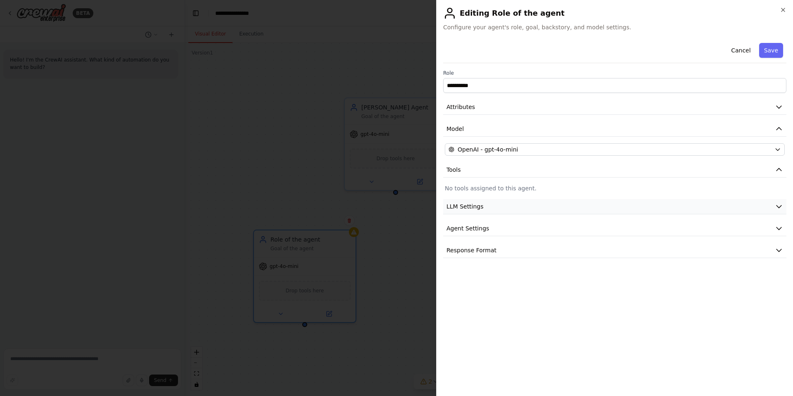
click at [510, 204] on button "LLM Settings" at bounding box center [614, 206] width 343 height 15
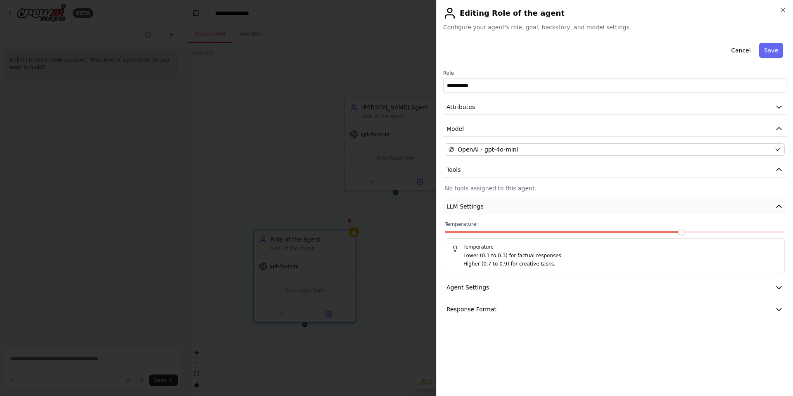
click at [510, 204] on button "LLM Settings" at bounding box center [614, 206] width 343 height 15
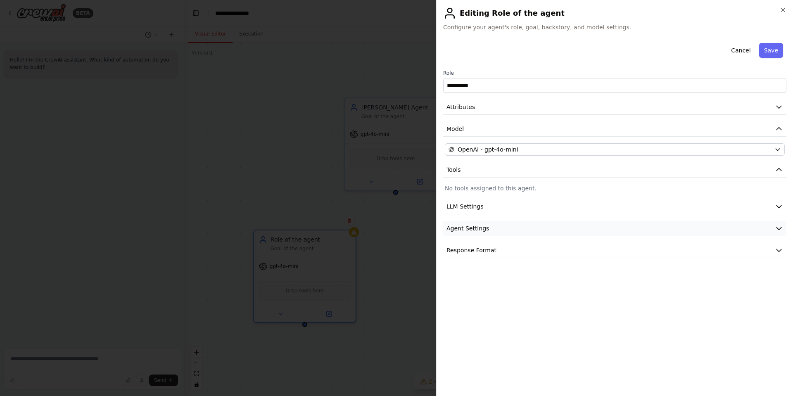
click at [506, 230] on button "Agent Settings" at bounding box center [614, 228] width 343 height 15
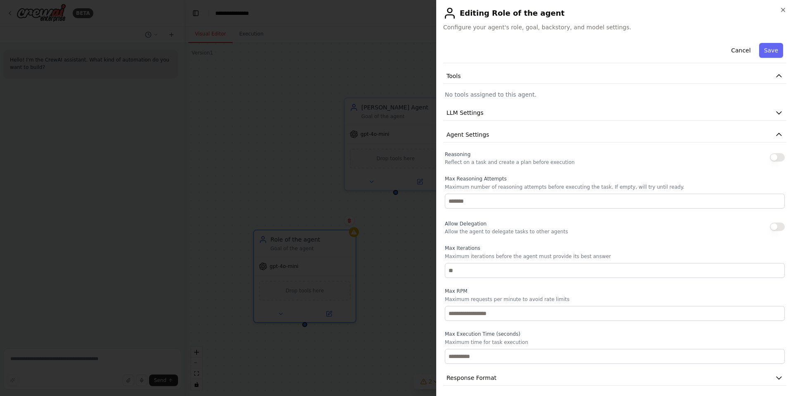
scroll to position [97, 0]
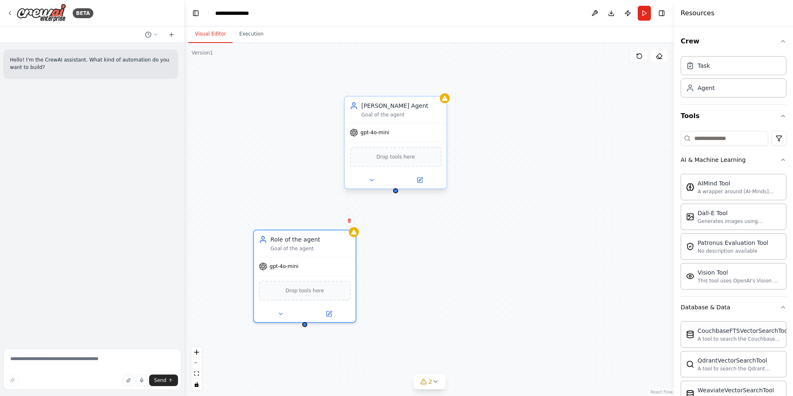
click at [395, 120] on div "Nina Agent Goal of the agent" at bounding box center [396, 110] width 102 height 26
click at [421, 184] on button at bounding box center [420, 180] width 47 height 10
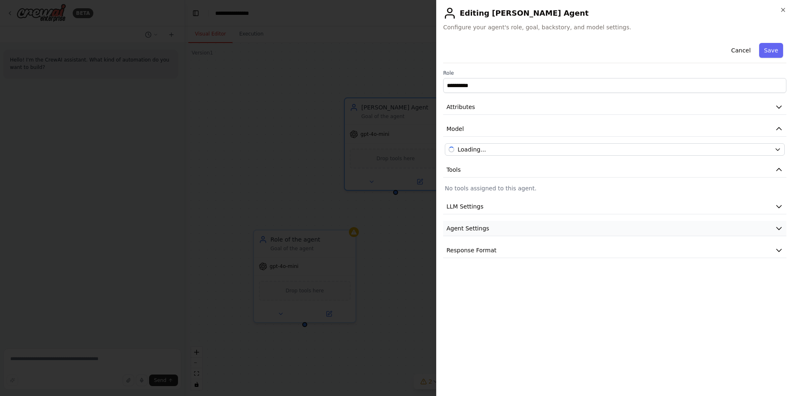
click at [517, 224] on button "Agent Settings" at bounding box center [614, 228] width 343 height 15
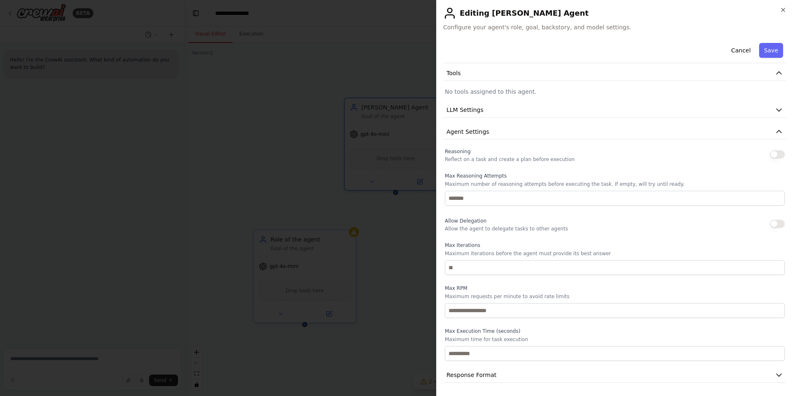
click at [774, 223] on button "button" at bounding box center [777, 224] width 15 height 8
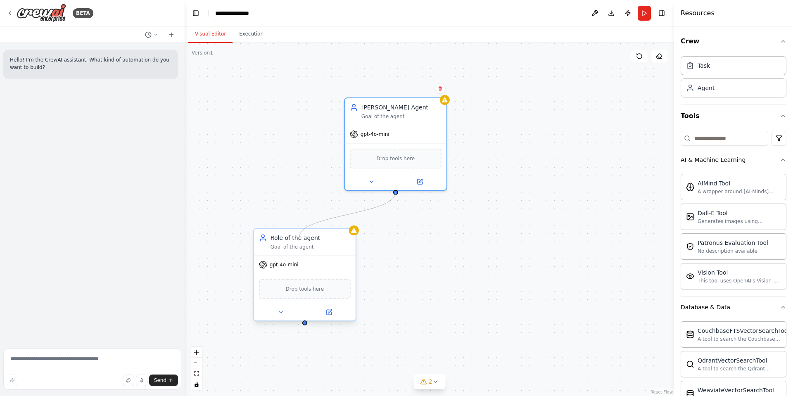
drag, startPoint x: 394, startPoint y: 192, endPoint x: 299, endPoint y: 237, distance: 105.1
click at [299, 237] on div "Nina Agent Goal of the agent gpt-4o-mini Drop tools here Role of the agent Goal…" at bounding box center [398, 207] width 489 height 353
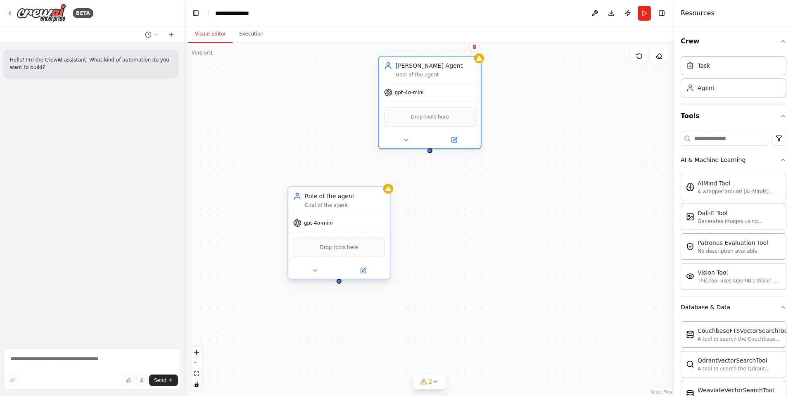
drag, startPoint x: 304, startPoint y: 326, endPoint x: 311, endPoint y: 320, distance: 8.8
click at [311, 320] on div "Nina Agent Goal of the agent gpt-4o-mini Drop tools here Role of the agent Goal…" at bounding box center [429, 219] width 489 height 353
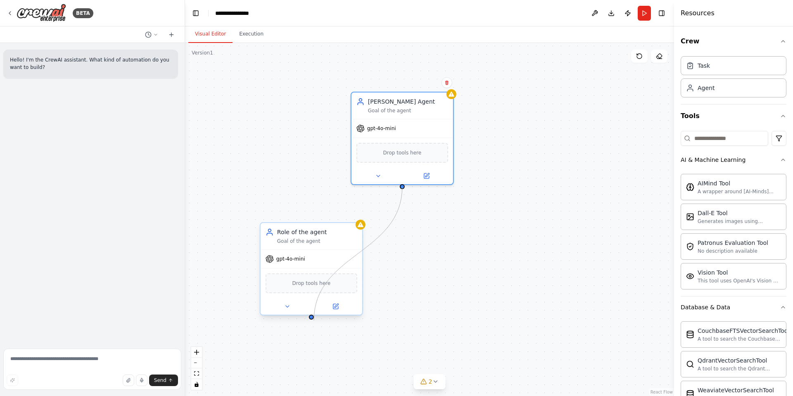
drag, startPoint x: 403, startPoint y: 188, endPoint x: 313, endPoint y: 321, distance: 160.6
click at [313, 321] on div "Nina Agent Goal of the agent gpt-4o-mini Drop tools here Role of the agent Goal…" at bounding box center [429, 219] width 489 height 353
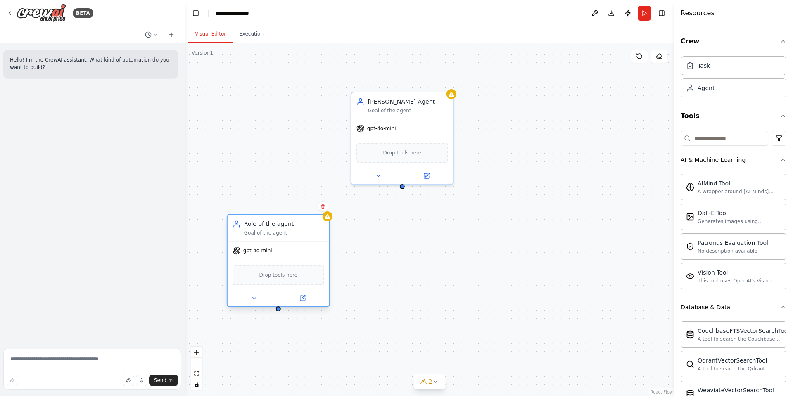
drag, startPoint x: 317, startPoint y: 243, endPoint x: 287, endPoint y: 235, distance: 31.1
click at [287, 235] on div "Goal of the agent" at bounding box center [284, 233] width 80 height 7
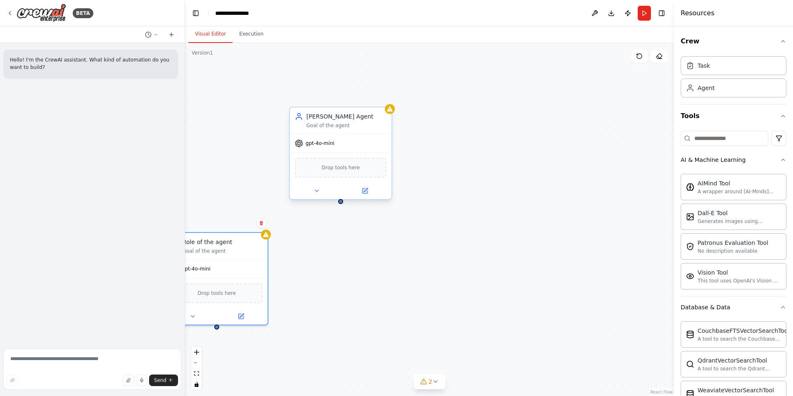
drag, startPoint x: 404, startPoint y: 187, endPoint x: 428, endPoint y: 196, distance: 25.6
click at [428, 196] on div "Nina Agent Goal of the agent gpt-4o-mini Drop tools here Role of the agent Goal…" at bounding box center [429, 219] width 489 height 353
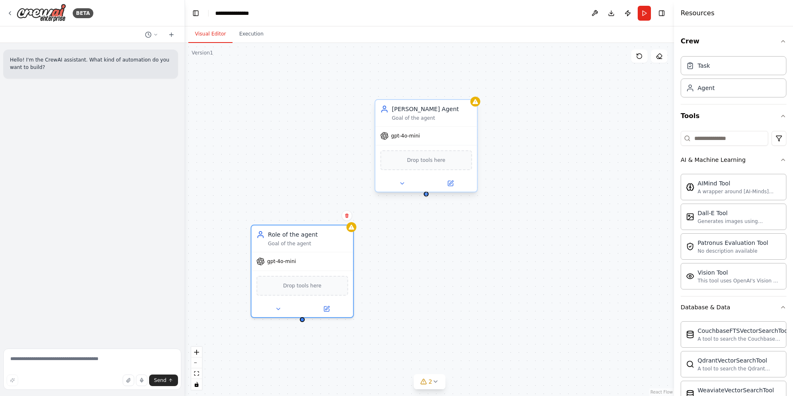
click at [426, 193] on div at bounding box center [426, 194] width 5 height 5
drag, startPoint x: 426, startPoint y: 194, endPoint x: 309, endPoint y: 268, distance: 138.8
click at [309, 268] on div "Nina Agent Goal of the agent gpt-4o-mini Drop tools here Role of the agent Goal…" at bounding box center [429, 211] width 489 height 353
drag, startPoint x: 340, startPoint y: 212, endPoint x: 290, endPoint y: 161, distance: 71.0
click at [290, 161] on div "New Task" at bounding box center [300, 158] width 80 height 8
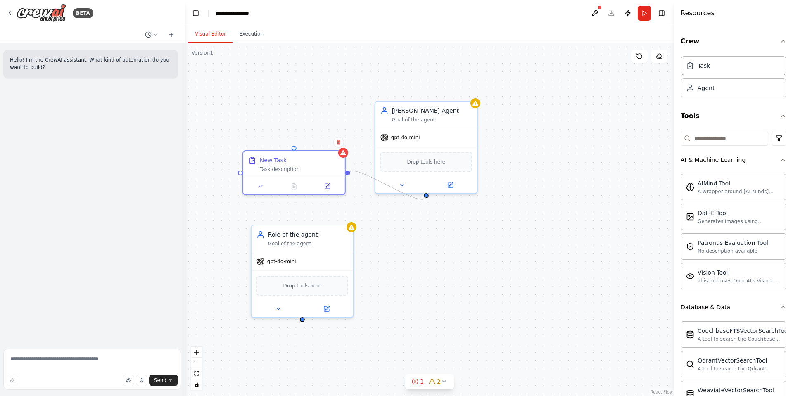
drag, startPoint x: 426, startPoint y: 197, endPoint x: 349, endPoint y: 175, distance: 80.8
click at [349, 175] on div "Nina Agent Goal of the agent gpt-4o-mini Drop tools here Role of the agent Goal…" at bounding box center [429, 219] width 489 height 353
drag, startPoint x: 348, startPoint y: 171, endPoint x: 429, endPoint y: 197, distance: 85.0
click at [429, 197] on div "Nina Agent Goal of the agent gpt-4o-mini Drop tools here Role of the agent Goal…" at bounding box center [429, 219] width 489 height 353
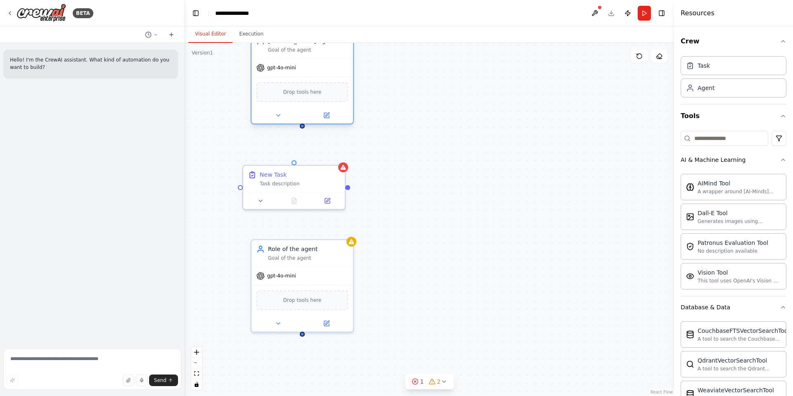
drag, startPoint x: 406, startPoint y: 117, endPoint x: 280, endPoint y: 54, distance: 140.8
click at [280, 54] on div "Nina Agent Goal of the agent" at bounding box center [303, 45] width 102 height 26
click at [303, 133] on div "Nina Agent Goal of the agent gpt-4o-mini Drop tools here Role of the agent Goal…" at bounding box center [429, 219] width 489 height 353
drag, startPoint x: 304, startPoint y: 133, endPoint x: 295, endPoint y: 169, distance: 36.6
click at [295, 169] on div "Nina Agent Goal of the agent gpt-4o-mini Drop tools here Role of the agent Goal…" at bounding box center [429, 229] width 489 height 353
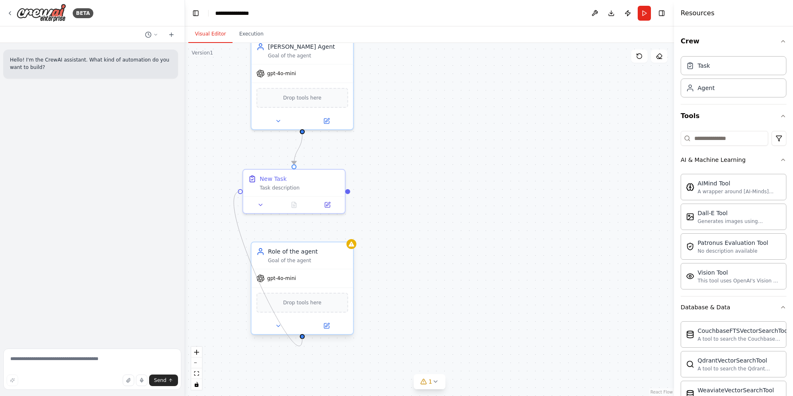
drag, startPoint x: 240, startPoint y: 190, endPoint x: 302, endPoint y: 339, distance: 161.8
click at [302, 339] on div "Nina Agent Goal of the agent gpt-4o-mini Drop tools here Role of the agent Goal…" at bounding box center [429, 229] width 489 height 353
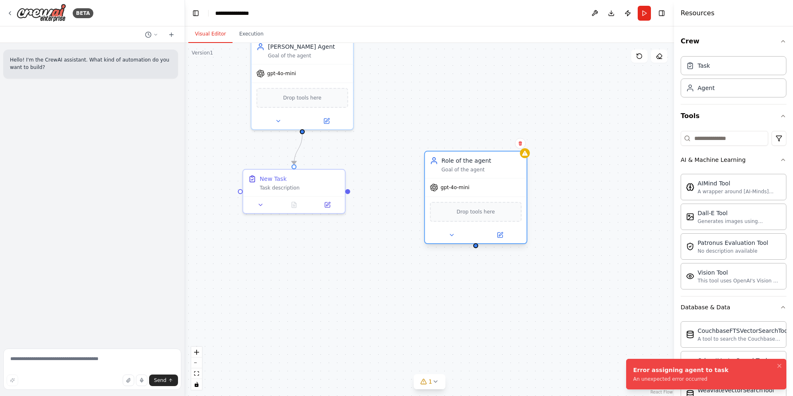
drag, startPoint x: 309, startPoint y: 254, endPoint x: 485, endPoint y: 164, distance: 198.0
click at [485, 164] on div "Role of the agent" at bounding box center [482, 161] width 80 height 8
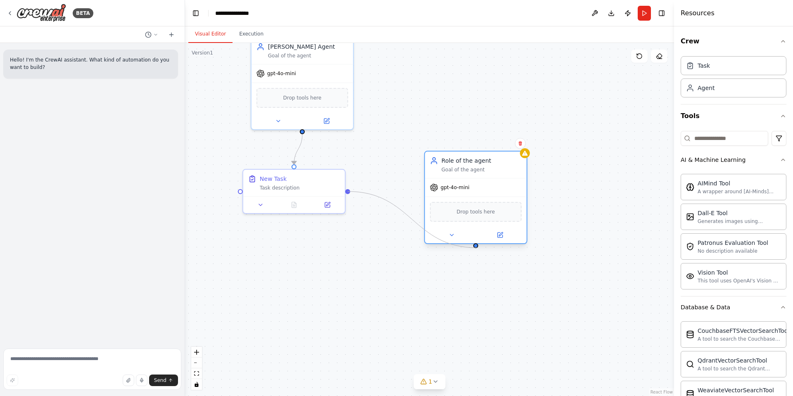
drag, startPoint x: 348, startPoint y: 192, endPoint x: 477, endPoint y: 248, distance: 140.7
click at [477, 248] on div ".deletable-edge-delete-btn { width: 20px; height: 20px; border: 0px solid #ffff…" at bounding box center [429, 219] width 489 height 353
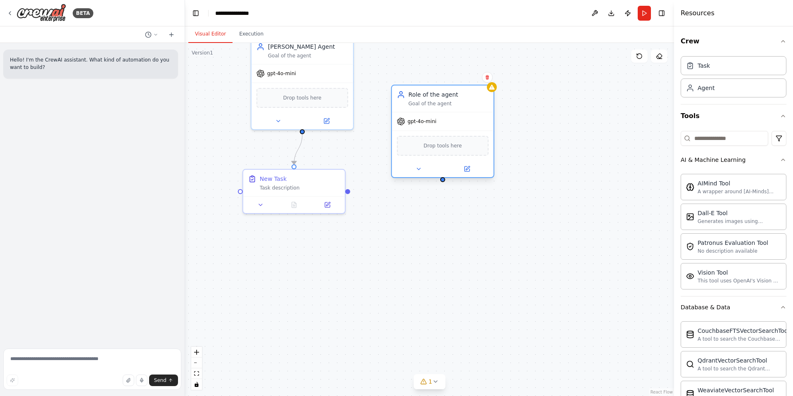
drag, startPoint x: 465, startPoint y: 205, endPoint x: 427, endPoint y: 116, distance: 97.1
click at [430, 131] on div "Drop tools here" at bounding box center [443, 146] width 102 height 30
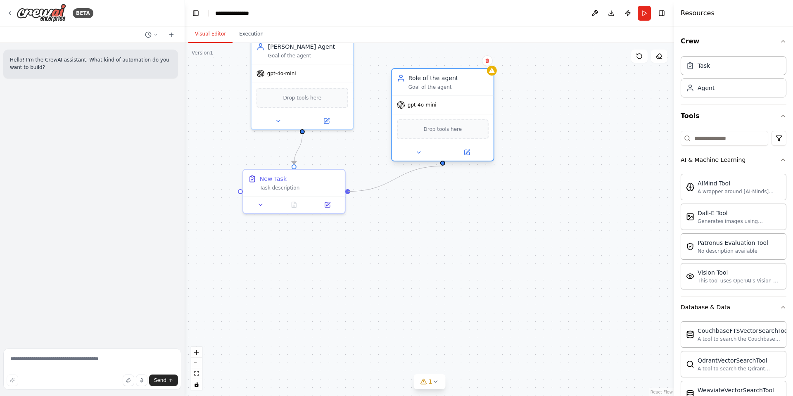
drag, startPoint x: 349, startPoint y: 192, endPoint x: 444, endPoint y: 166, distance: 98.5
click at [444, 166] on div ".deletable-edge-delete-btn { width: 20px; height: 20px; border: 0px solid #ffff…" at bounding box center [429, 219] width 489 height 353
drag, startPoint x: 444, startPoint y: 164, endPoint x: 297, endPoint y: 164, distance: 147.5
click at [297, 164] on div ".deletable-edge-delete-btn { width: 20px; height: 20px; border: 0px solid #ffff…" at bounding box center [429, 229] width 489 height 353
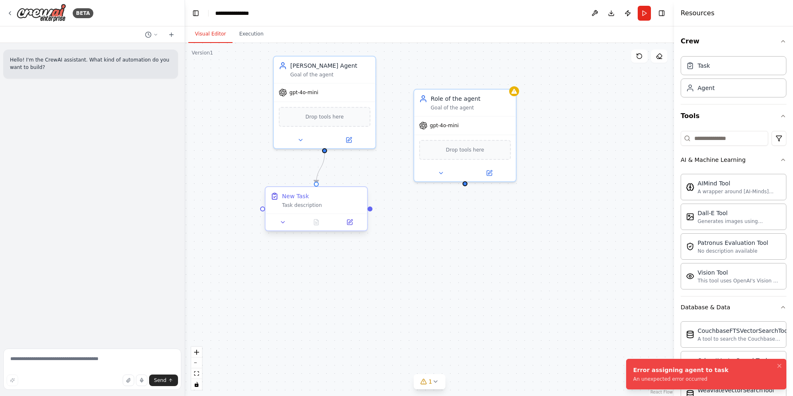
drag, startPoint x: 349, startPoint y: 192, endPoint x: 371, endPoint y: 211, distance: 29.3
click at [371, 211] on div ".deletable-edge-delete-btn { width: 20px; height: 20px; border: 0px solid #ffff…" at bounding box center [429, 219] width 489 height 353
drag, startPoint x: 370, startPoint y: 210, endPoint x: 467, endPoint y: 182, distance: 100.3
click at [467, 182] on div "Nina Agent Goal of the agent gpt-4o-mini Drop tools here Role of the agent Goal…" at bounding box center [451, 248] width 489 height 353
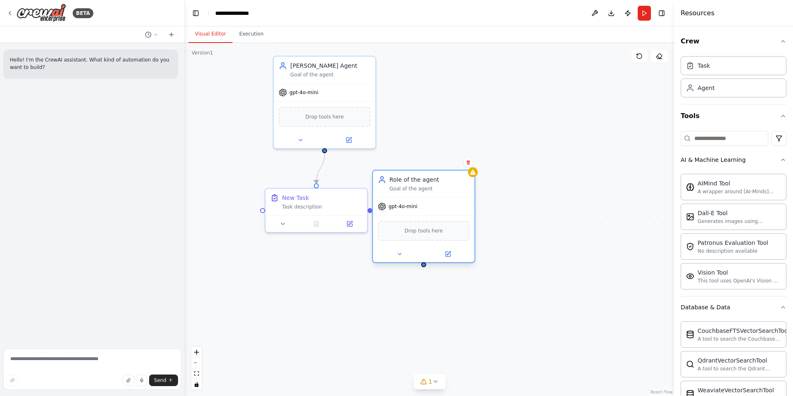
drag, startPoint x: 447, startPoint y: 106, endPoint x: 403, endPoint y: 189, distance: 94.1
click at [403, 189] on div "Goal of the agent" at bounding box center [429, 188] width 80 height 7
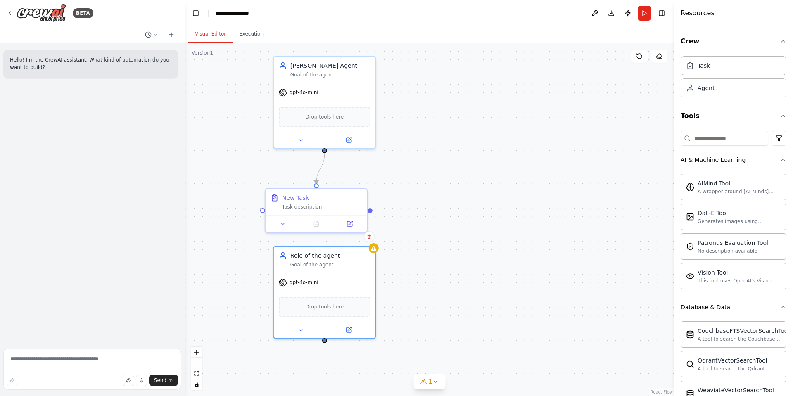
drag, startPoint x: 421, startPoint y: 188, endPoint x: 329, endPoint y: 236, distance: 103.8
click at [333, 255] on div "Role of the agent Goal of the agent" at bounding box center [325, 260] width 102 height 26
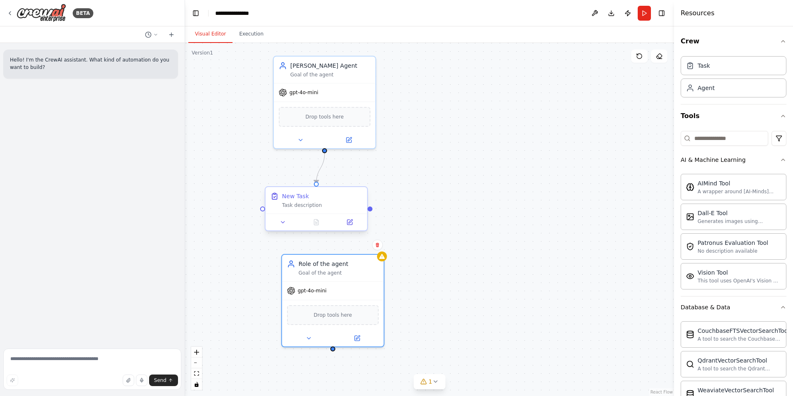
click at [327, 201] on div "New Task Task description" at bounding box center [322, 200] width 80 height 17
click at [352, 225] on icon at bounding box center [349, 222] width 7 height 7
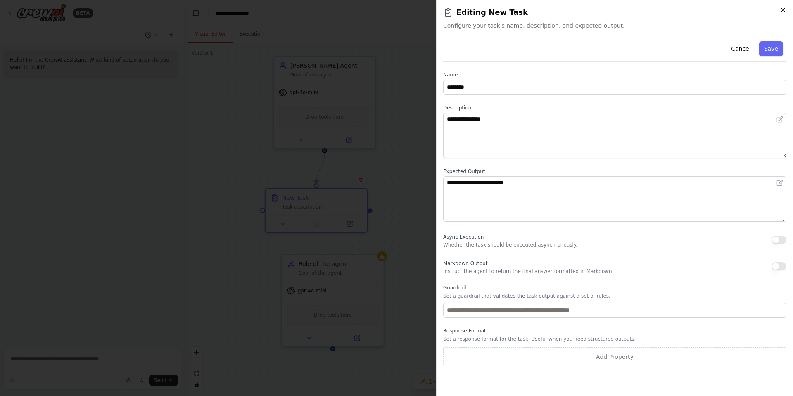
click at [780, 7] on icon "button" at bounding box center [783, 10] width 7 height 7
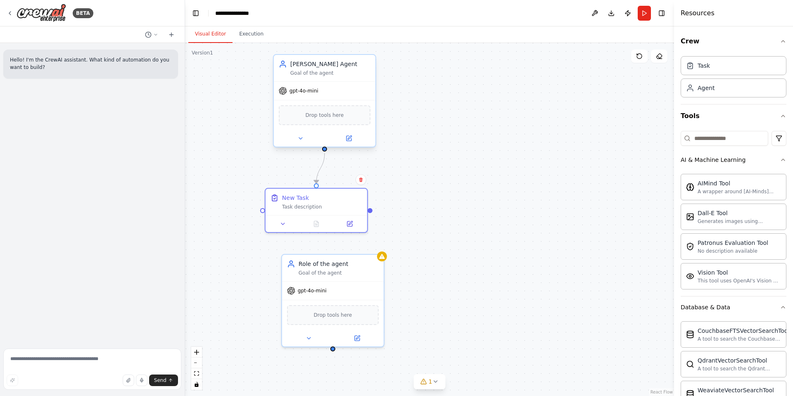
click at [335, 69] on div "Nina Agent Goal of the agent" at bounding box center [330, 68] width 80 height 17
click at [368, 48] on icon at bounding box center [369, 46] width 5 height 5
click at [368, 48] on icon at bounding box center [369, 46] width 3 height 5
click at [350, 47] on button "Confirm" at bounding box center [345, 46] width 29 height 10
click at [349, 47] on button "Confirm" at bounding box center [345, 46] width 29 height 10
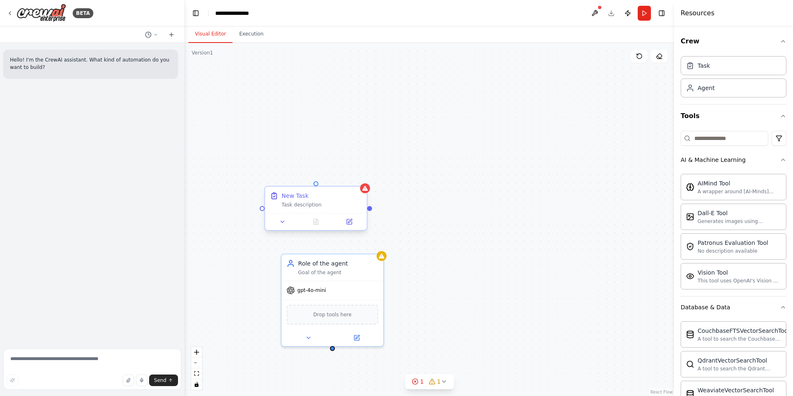
click at [359, 192] on div "New Task" at bounding box center [322, 196] width 80 height 8
click at [360, 182] on icon at bounding box center [360, 179] width 5 height 5
click at [344, 183] on button "Confirm" at bounding box center [336, 179] width 29 height 10
click at [345, 184] on button "Confirm" at bounding box center [336, 179] width 29 height 10
click at [376, 279] on div "gpt-4o-mini Drop tools here" at bounding box center [332, 311] width 102 height 65
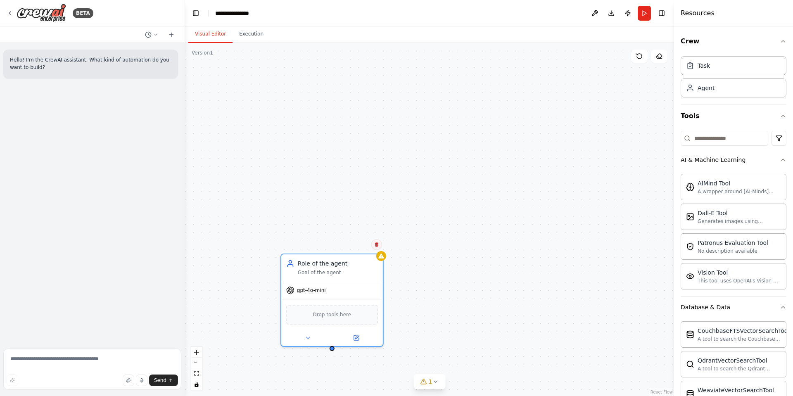
click at [378, 247] on button at bounding box center [376, 244] width 11 height 11
click at [350, 246] on button "Confirm" at bounding box center [353, 245] width 29 height 10
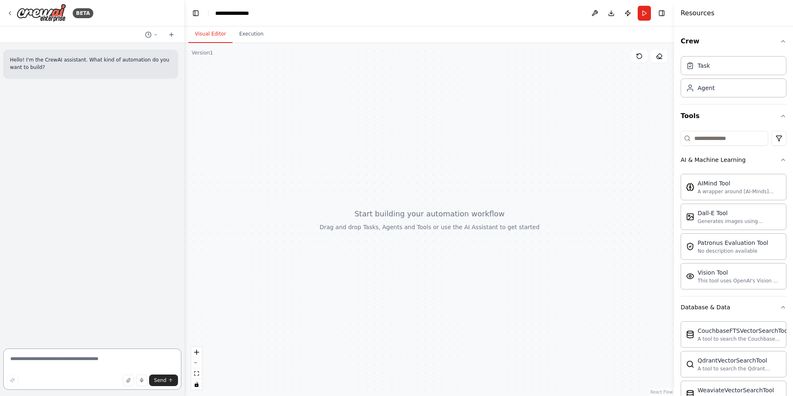
click at [93, 361] on textarea at bounding box center [92, 369] width 178 height 41
paste textarea "**********"
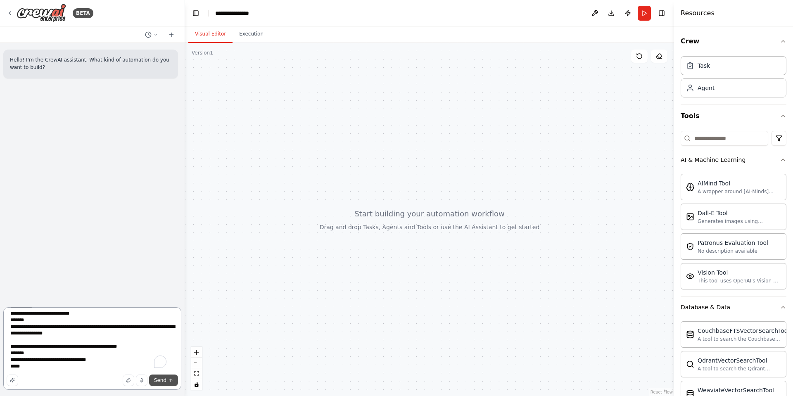
type textarea "**********"
click at [166, 379] on button "Send" at bounding box center [163, 381] width 29 height 12
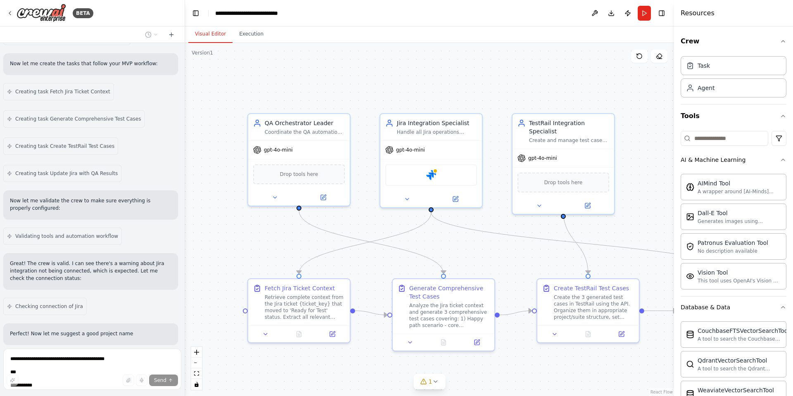
scroll to position [1181, 0]
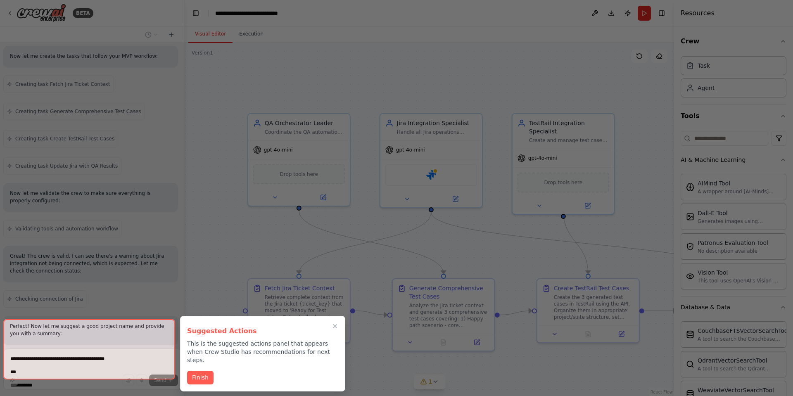
click at [189, 357] on div "Suggested Actions This is the suggested actions panel that appears when Crew St…" at bounding box center [262, 354] width 165 height 76
click at [192, 370] on button "Finish" at bounding box center [200, 377] width 26 height 14
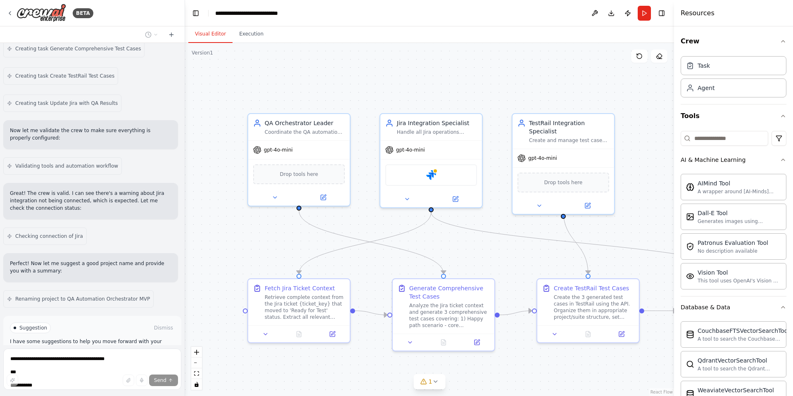
scroll to position [1248, 0]
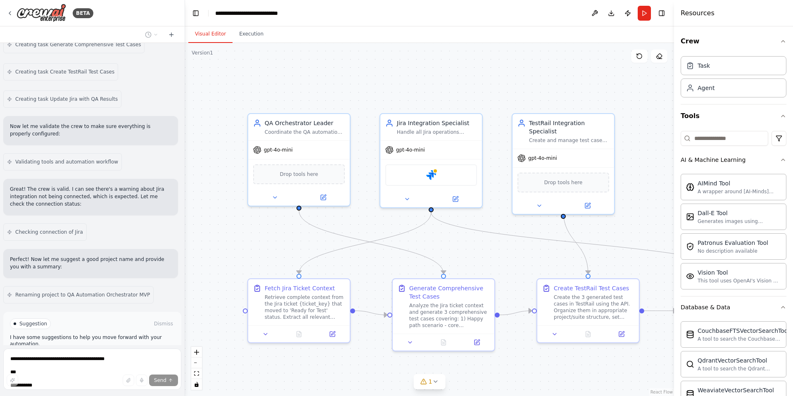
click at [132, 352] on button "Run Automation" at bounding box center [92, 358] width 165 height 13
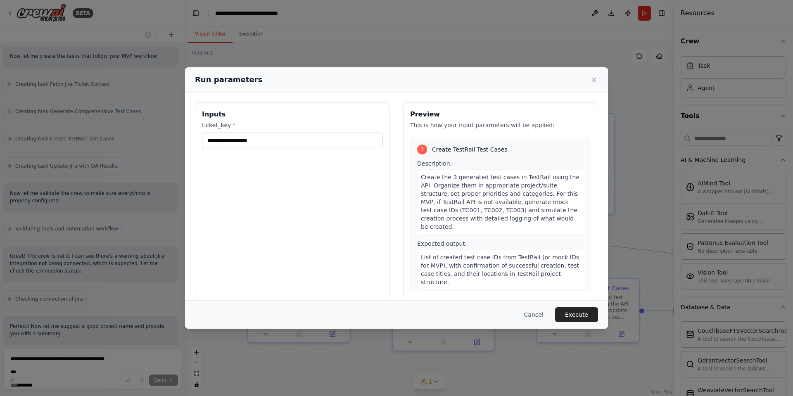
scroll to position [372, 0]
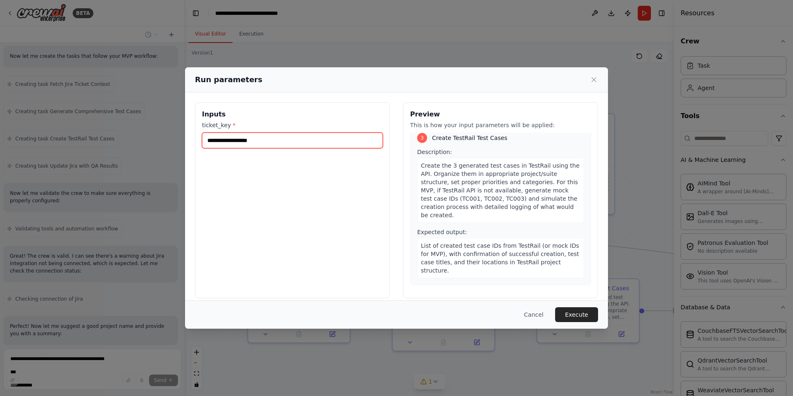
click at [345, 142] on input "ticket_key *" at bounding box center [292, 141] width 181 height 16
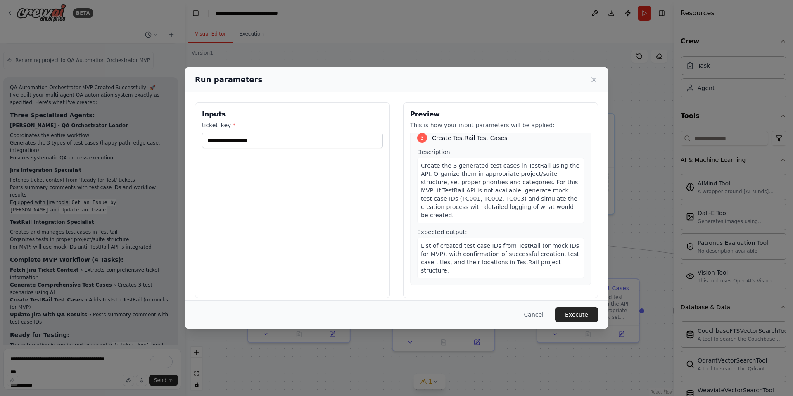
scroll to position [1500, 0]
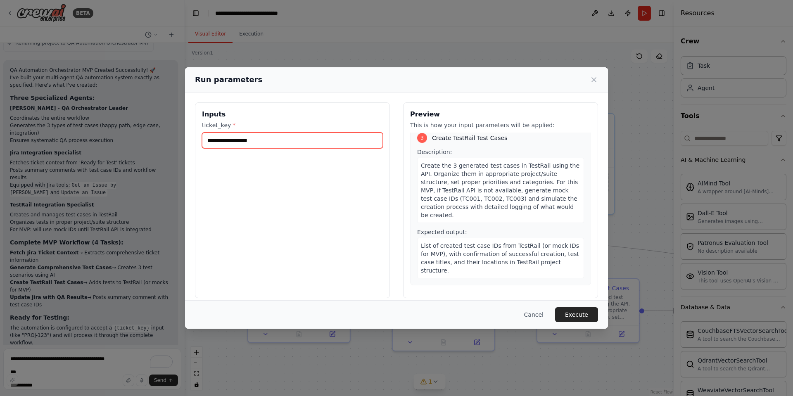
click at [259, 140] on input "ticket_key *" at bounding box center [292, 141] width 181 height 16
paste input "*****"
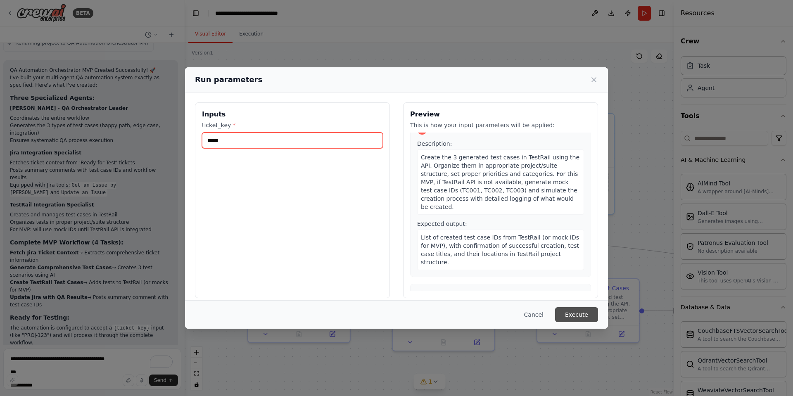
type input "*****"
click at [563, 316] on button "Execute" at bounding box center [576, 314] width 43 height 15
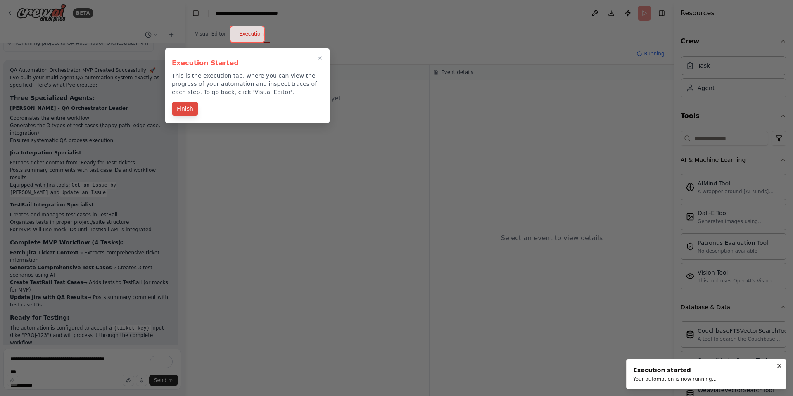
click at [182, 106] on button "Finish" at bounding box center [185, 109] width 26 height 14
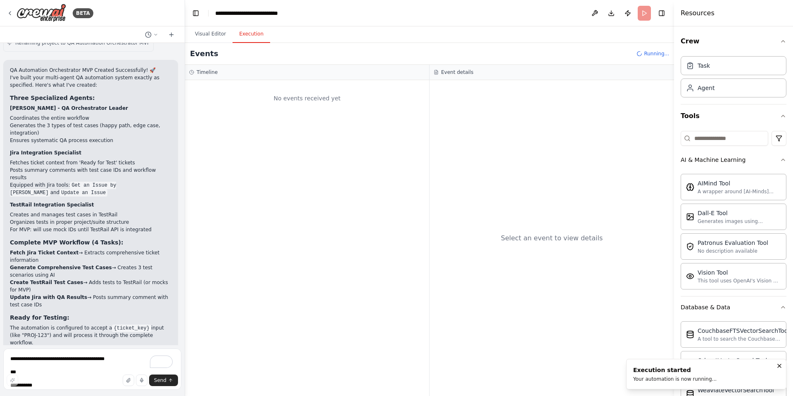
click at [252, 35] on button "Execution" at bounding box center [252, 34] width 38 height 17
click at [210, 33] on button "Visual Editor" at bounding box center [210, 34] width 44 height 17
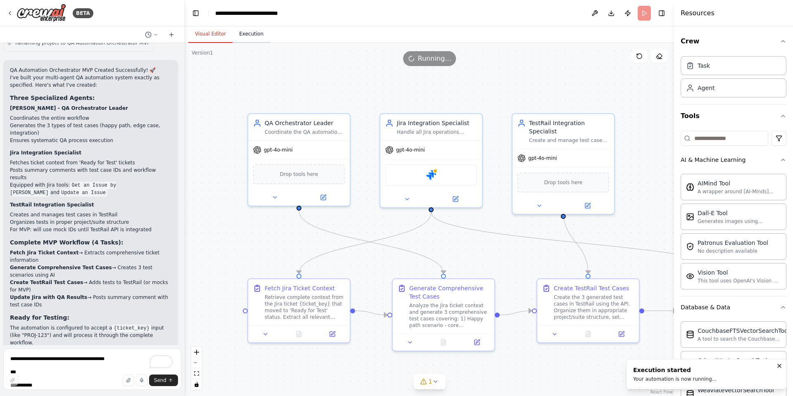
click at [243, 34] on button "Execution" at bounding box center [252, 34] width 38 height 17
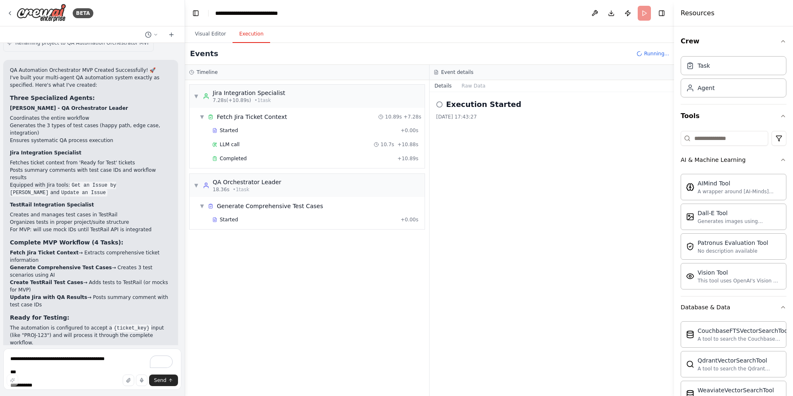
click at [266, 140] on div "LLM call 10.7s + 10.88s" at bounding box center [315, 144] width 212 height 12
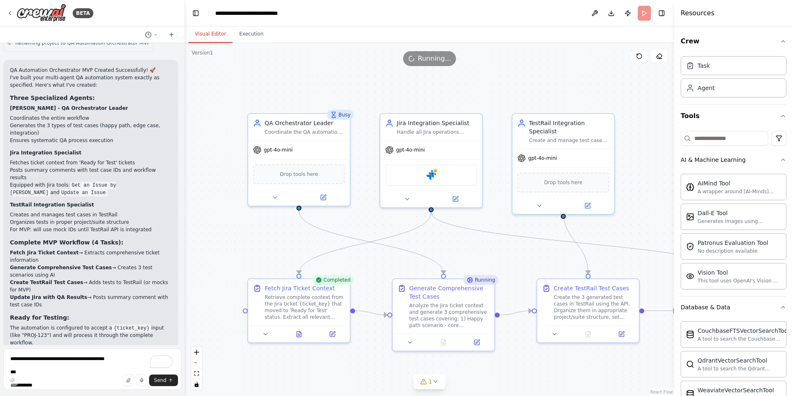
click at [218, 31] on button "Visual Editor" at bounding box center [210, 34] width 44 height 17
click at [437, 176] on div "Jira" at bounding box center [431, 173] width 92 height 21
click at [437, 174] on div "Jira" at bounding box center [431, 173] width 92 height 21
click at [443, 165] on div "Jira" at bounding box center [431, 173] width 92 height 21
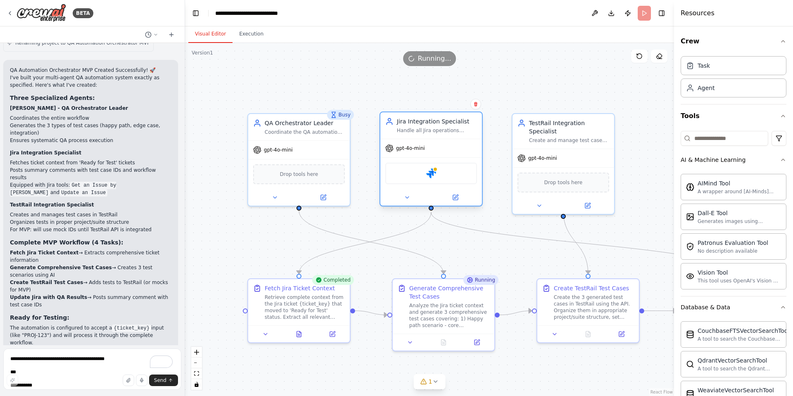
click at [443, 165] on div "Jira" at bounding box center [431, 173] width 92 height 21
click at [461, 198] on button at bounding box center [455, 197] width 47 height 10
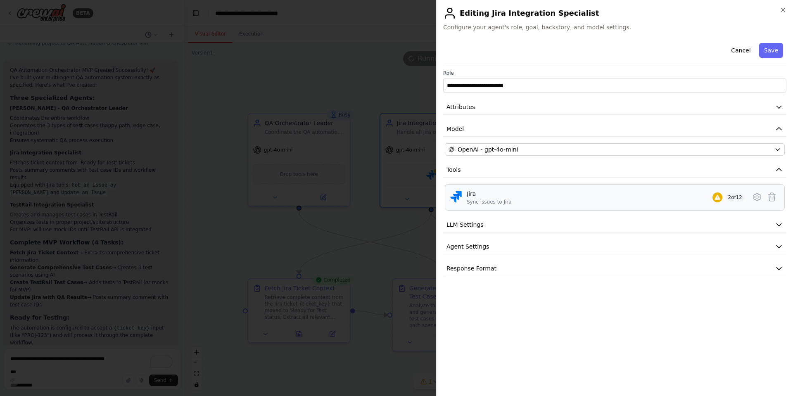
click at [528, 199] on div "Jira Sync issues to Jira 2 of 12" at bounding box center [606, 198] width 278 height 16
click at [756, 197] on icon at bounding box center [757, 197] width 10 height 10
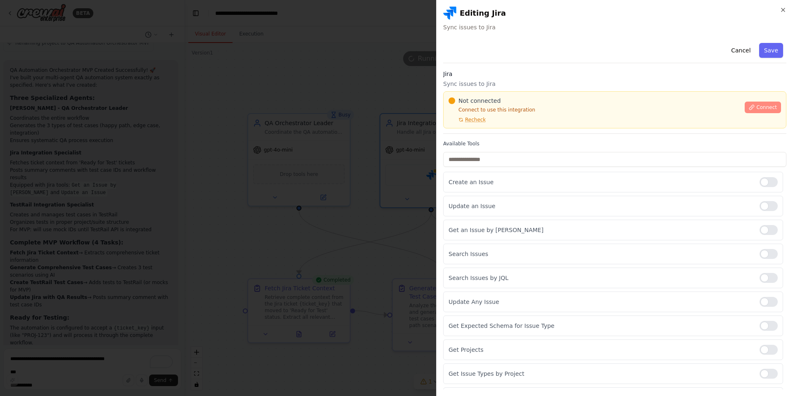
click at [768, 110] on span "Connect" at bounding box center [766, 107] width 21 height 7
click at [762, 104] on button "Connect" at bounding box center [763, 108] width 36 height 12
click at [469, 116] on span "Recheck" at bounding box center [475, 119] width 21 height 7
click at [647, 100] on div "Not connected" at bounding box center [594, 101] width 291 height 8
